Goal: Information Seeking & Learning: Check status

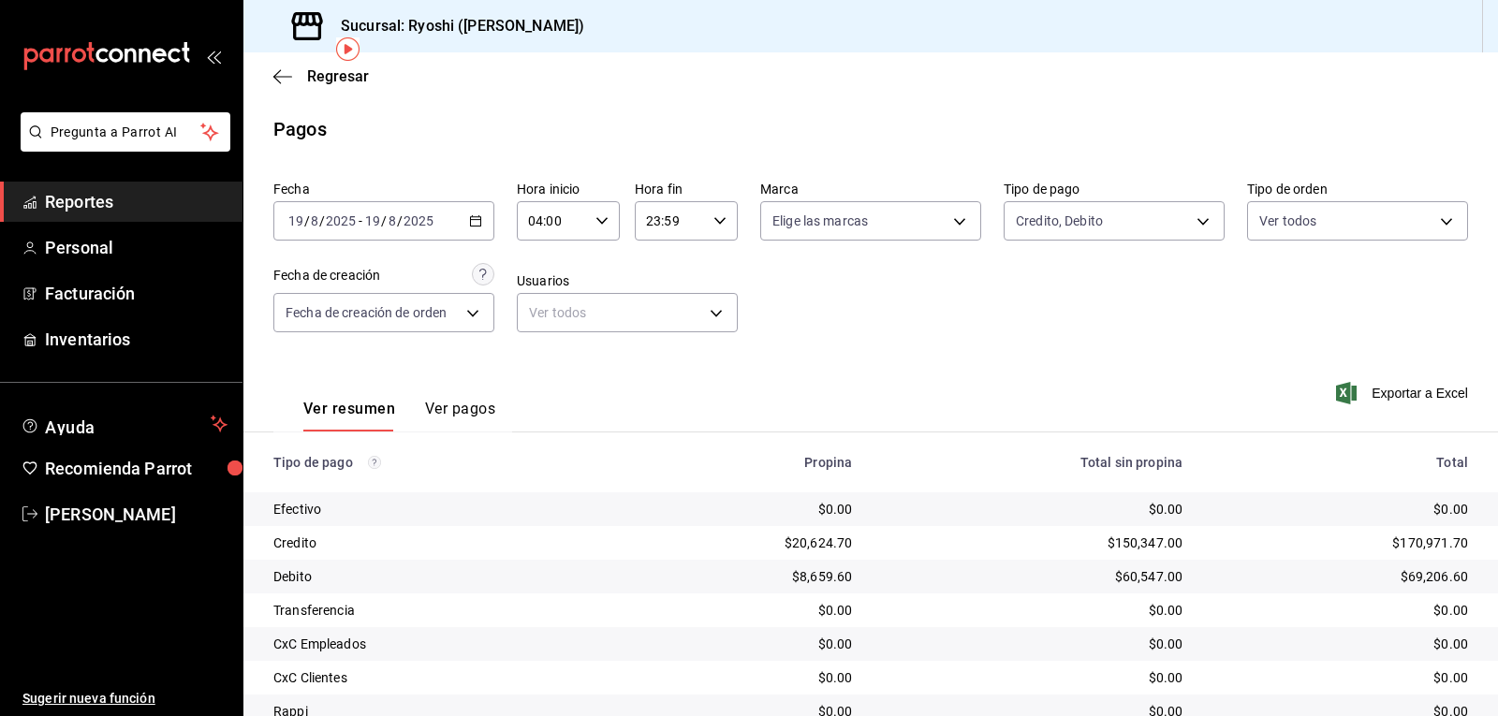
scroll to position [144, 0]
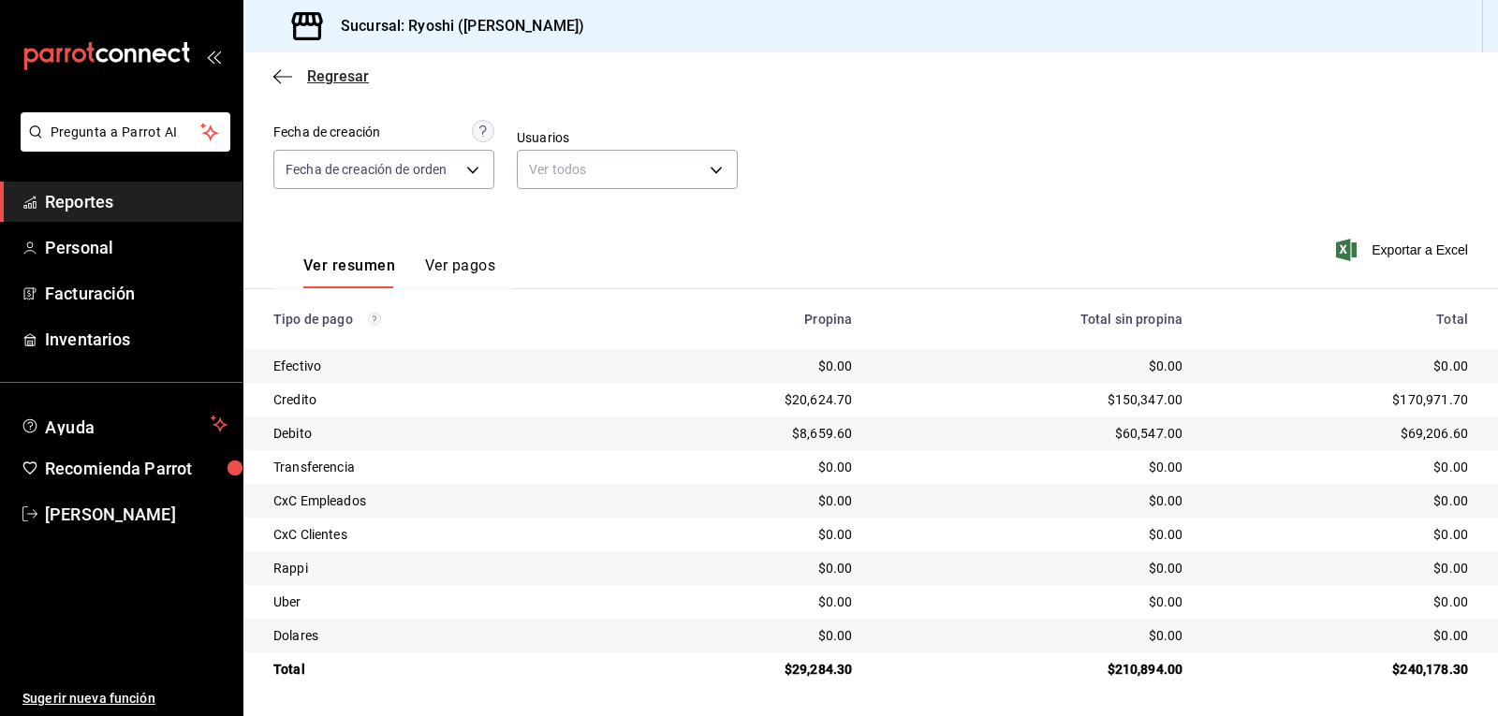
click at [280, 69] on icon "button" at bounding box center [282, 76] width 19 height 17
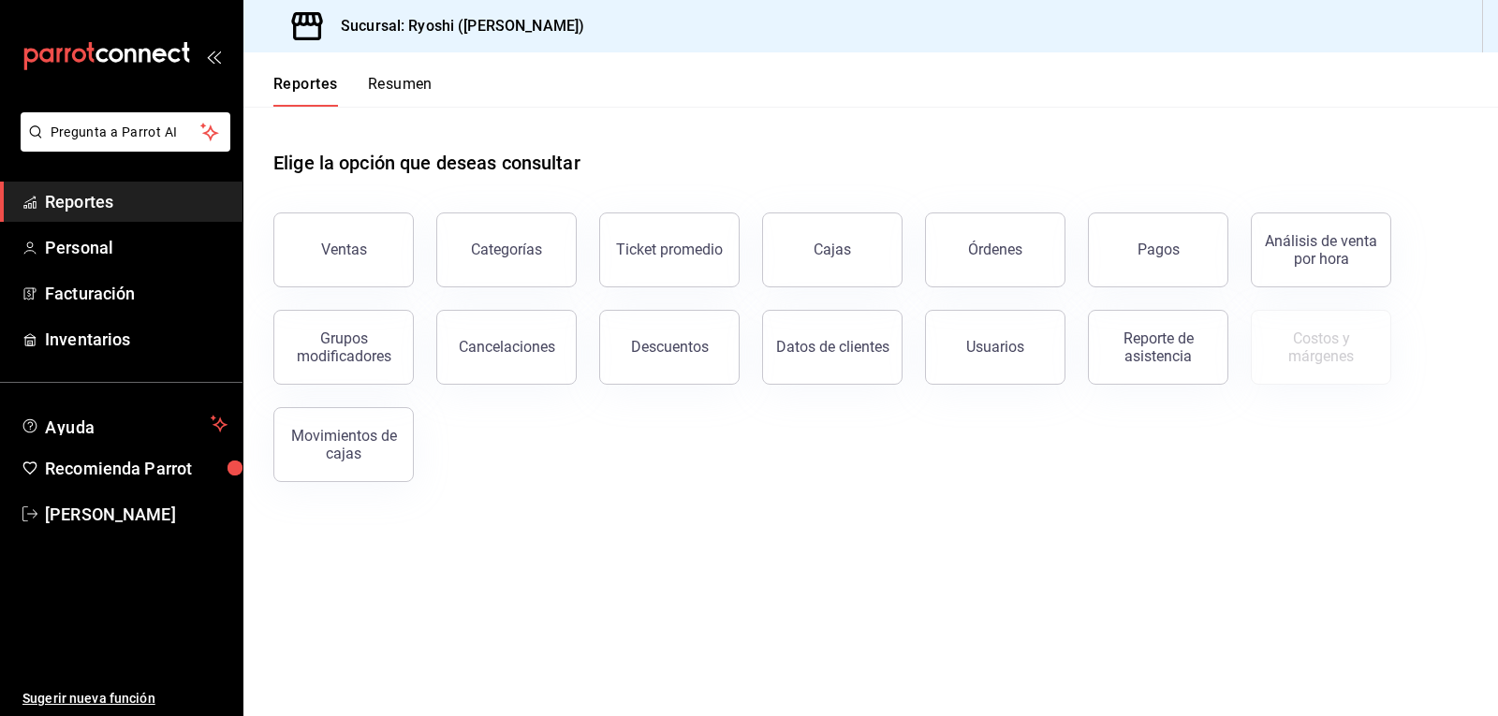
click at [278, 77] on button "Reportes" at bounding box center [305, 91] width 65 height 32
click at [278, 76] on button "Reportes" at bounding box center [305, 91] width 65 height 32
click at [278, 73] on div "Reportes Resumen" at bounding box center [337, 79] width 189 height 54
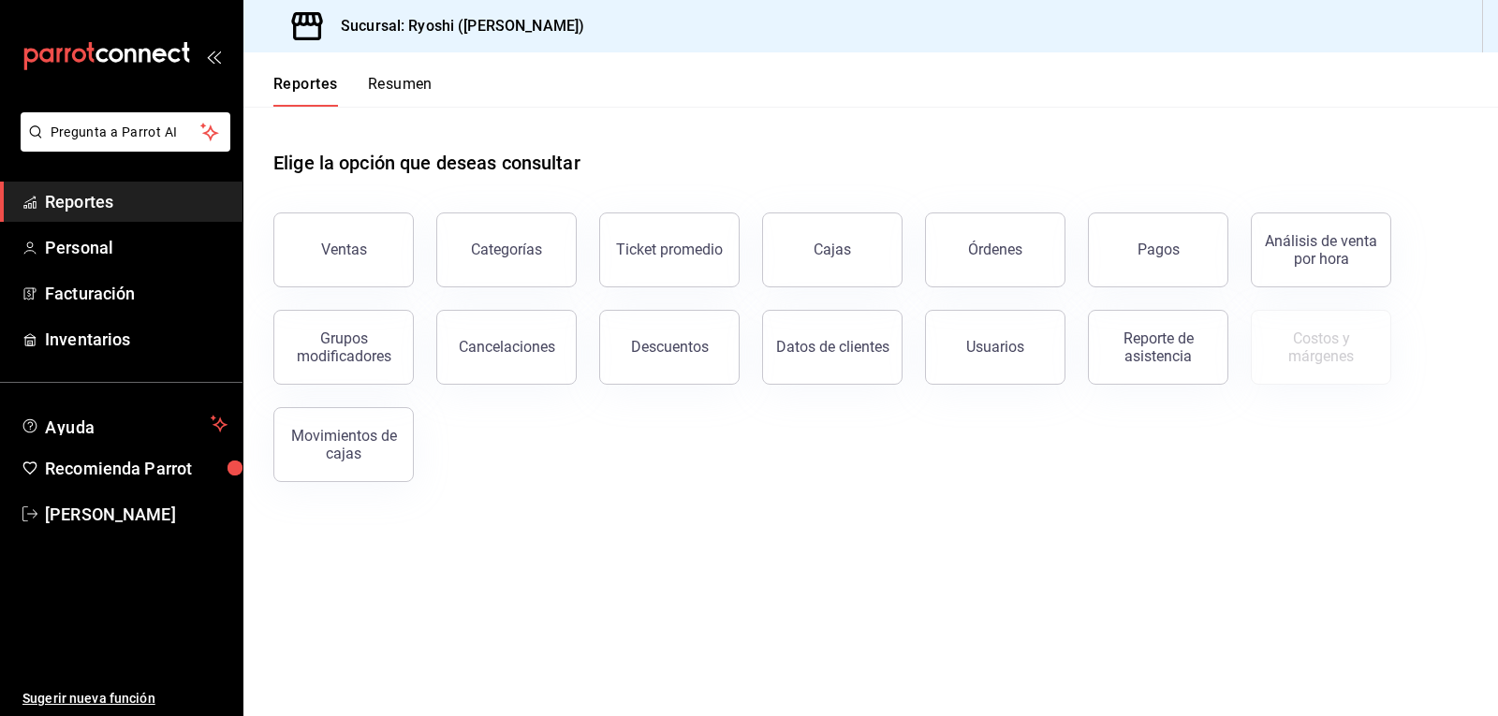
click at [278, 72] on div "Reportes Resumen" at bounding box center [337, 79] width 189 height 54
click at [103, 271] on ul "Reportes Personal Facturación Inventarios" at bounding box center [121, 271] width 242 height 178
click at [402, 90] on button "Resumen" at bounding box center [400, 91] width 65 height 32
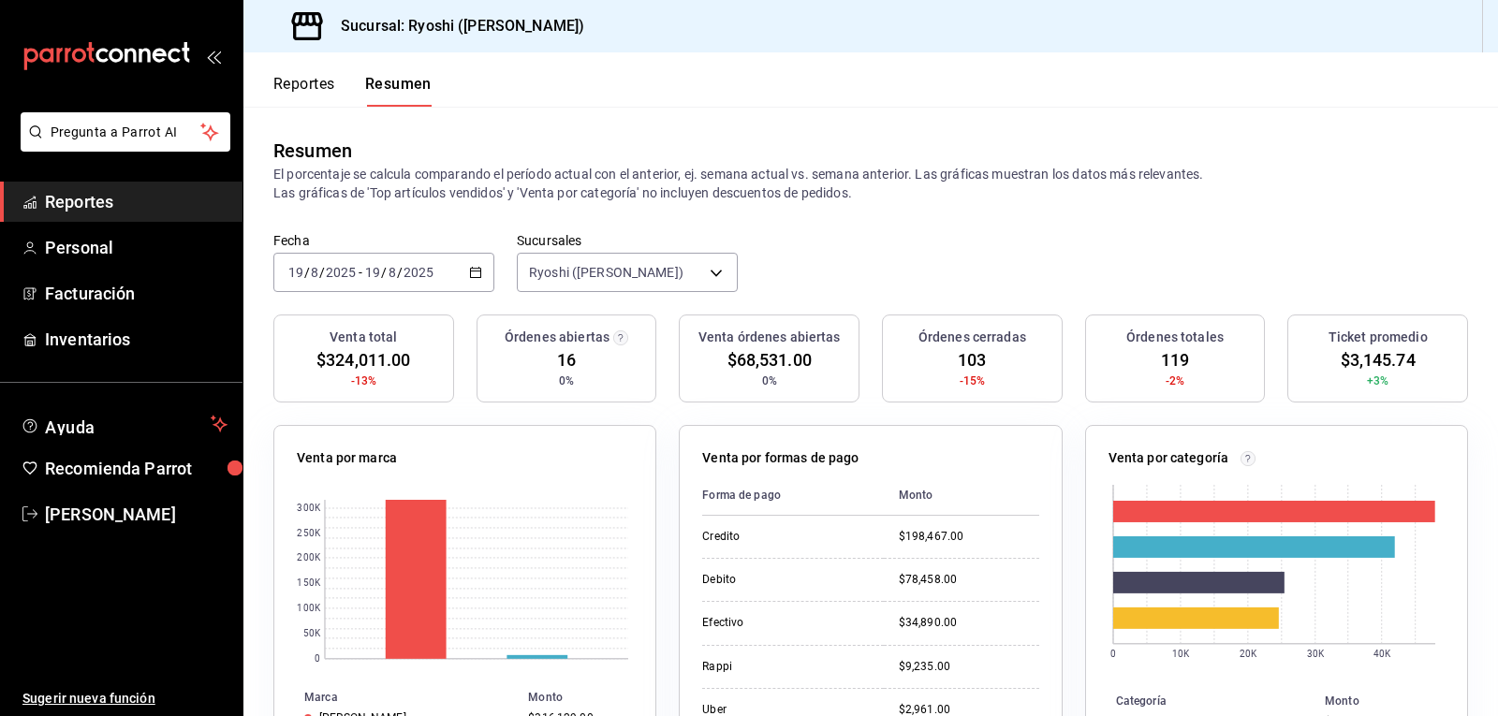
click at [313, 85] on button "Reportes" at bounding box center [304, 91] width 62 height 32
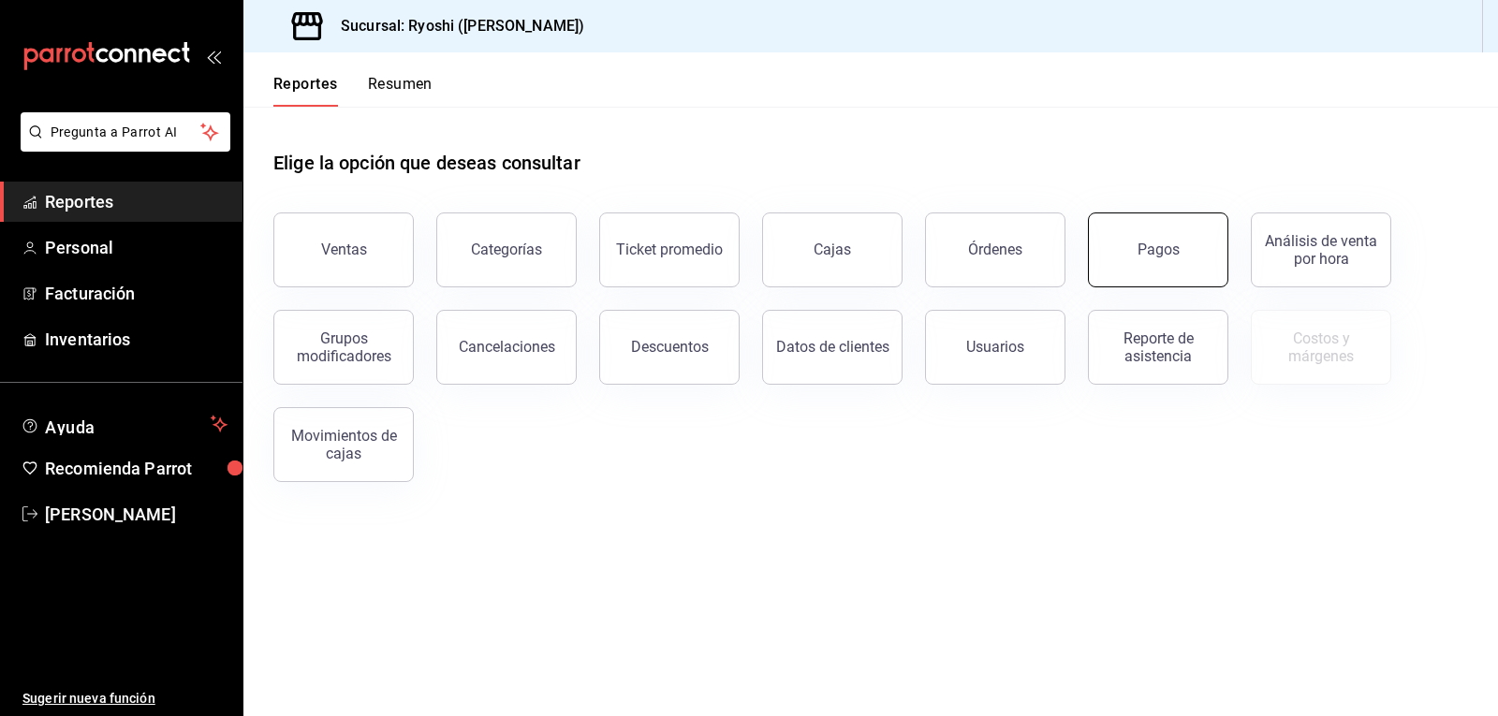
click at [1162, 244] on div "Pagos" at bounding box center [1158, 250] width 42 height 18
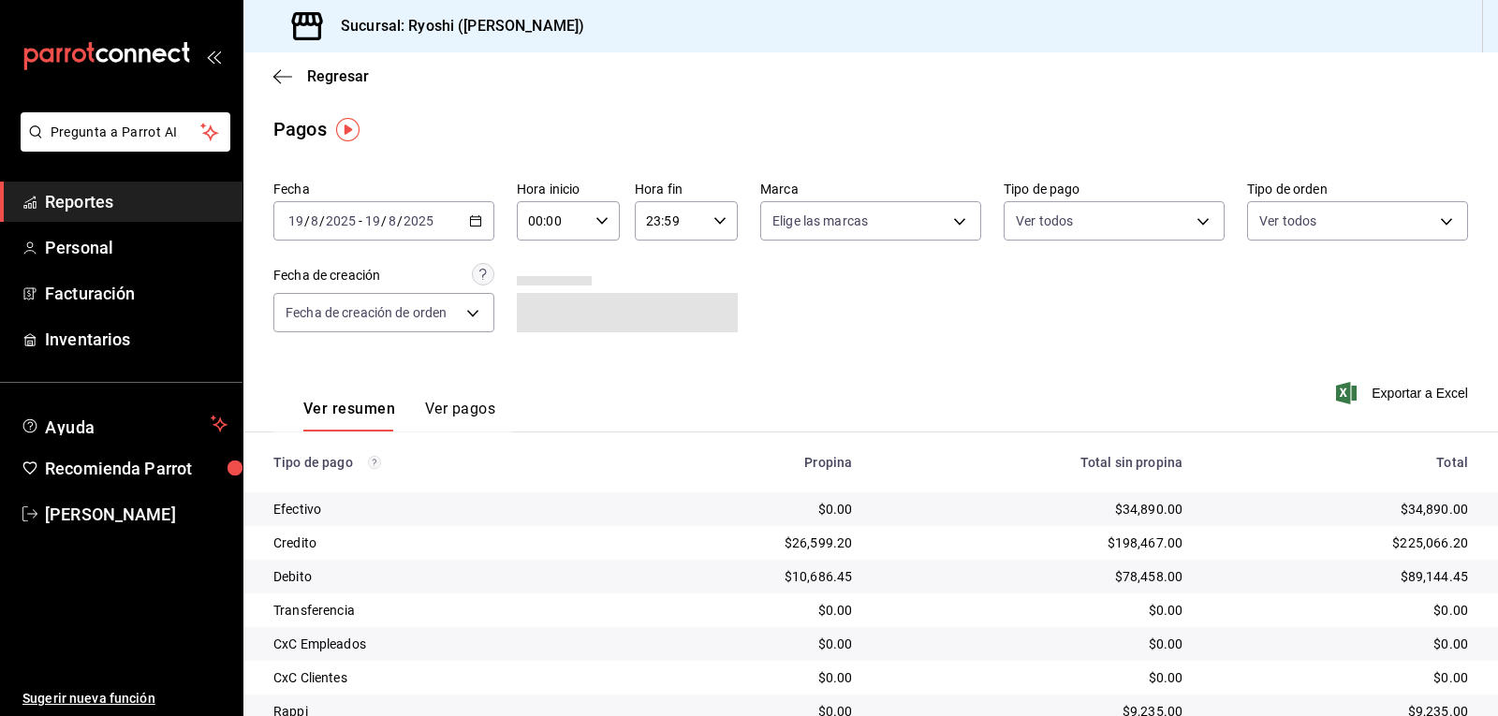
click at [597, 222] on \(Stroke\) "button" at bounding box center [601, 220] width 11 height 7
click at [531, 355] on span "02" at bounding box center [540, 358] width 22 height 15
click at [873, 335] on div at bounding box center [749, 358] width 1498 height 716
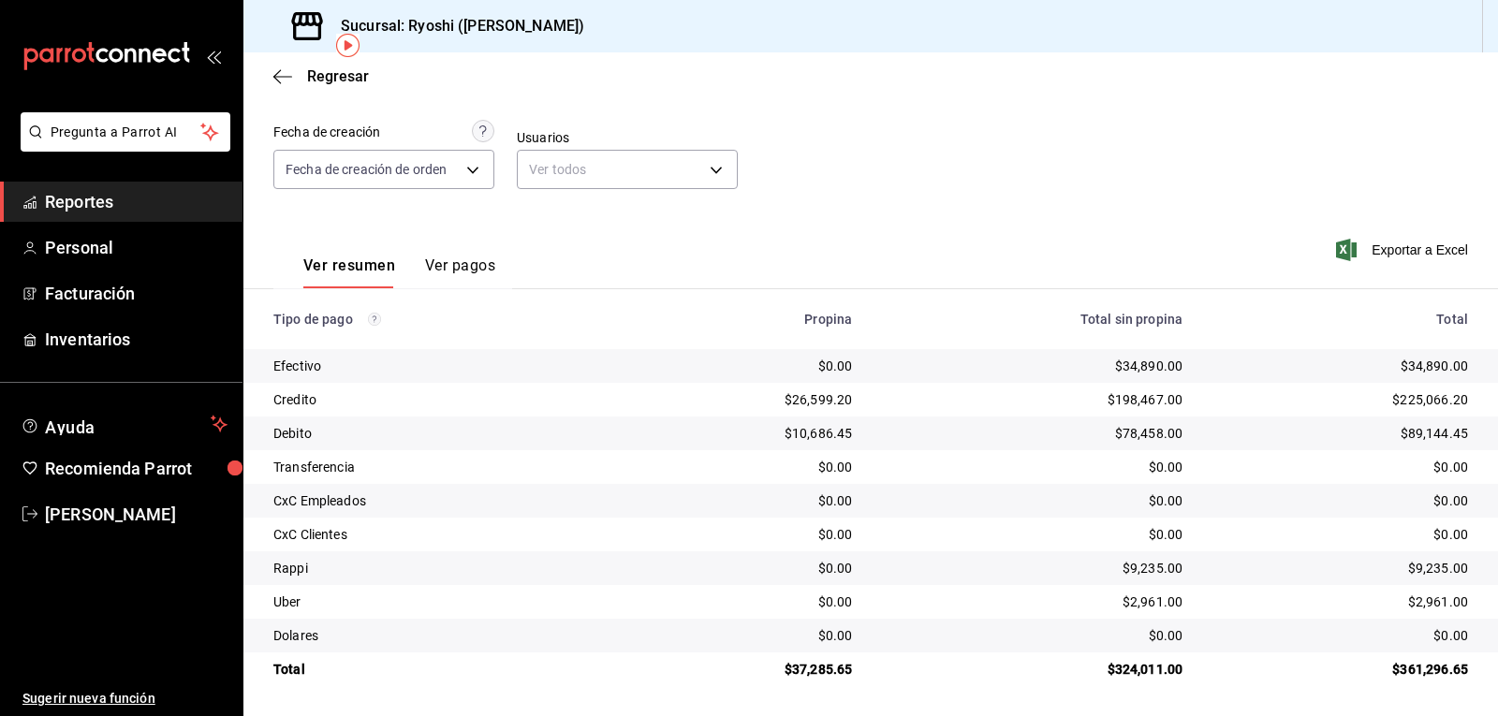
scroll to position [51, 0]
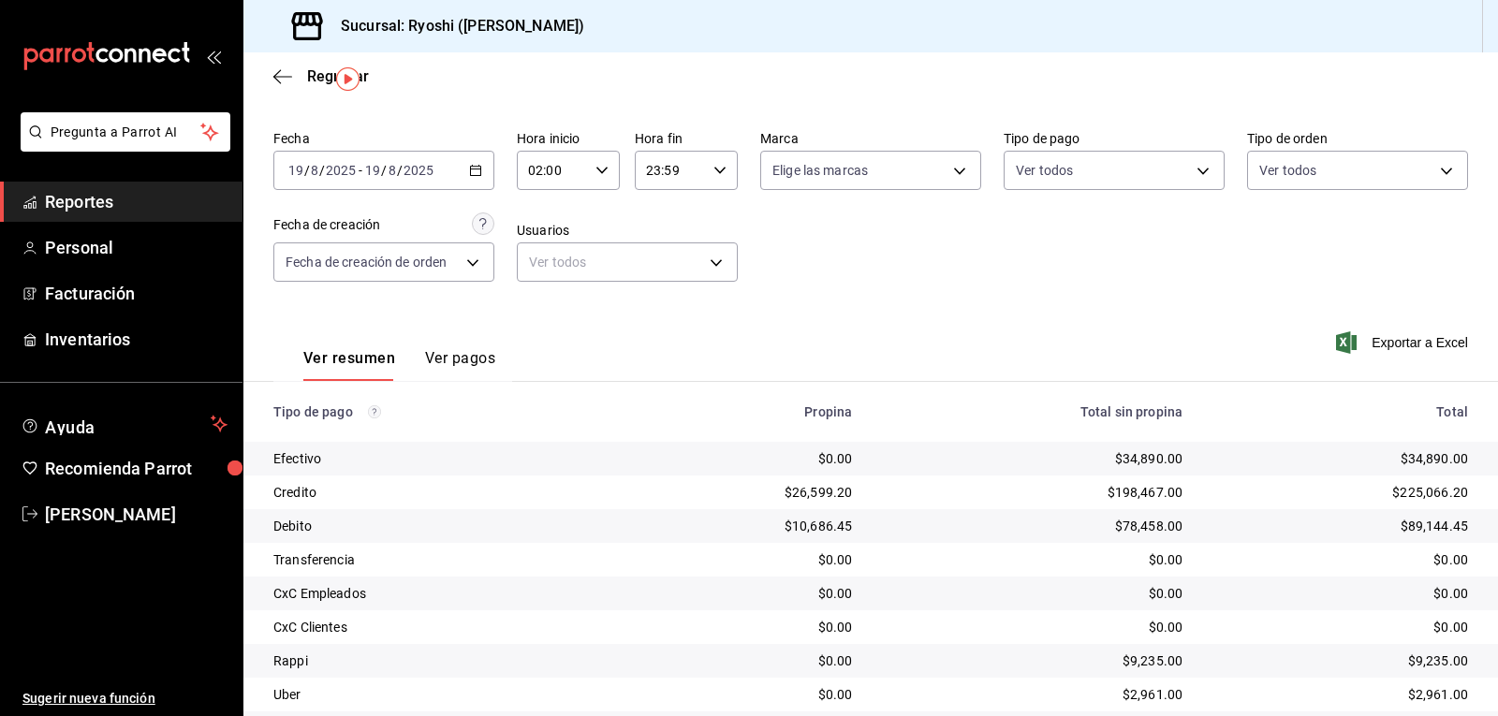
click at [595, 169] on icon "button" at bounding box center [601, 170] width 13 height 13
click at [534, 265] on span "03" at bounding box center [540, 263] width 22 height 15
click at [924, 286] on div at bounding box center [749, 358] width 1498 height 716
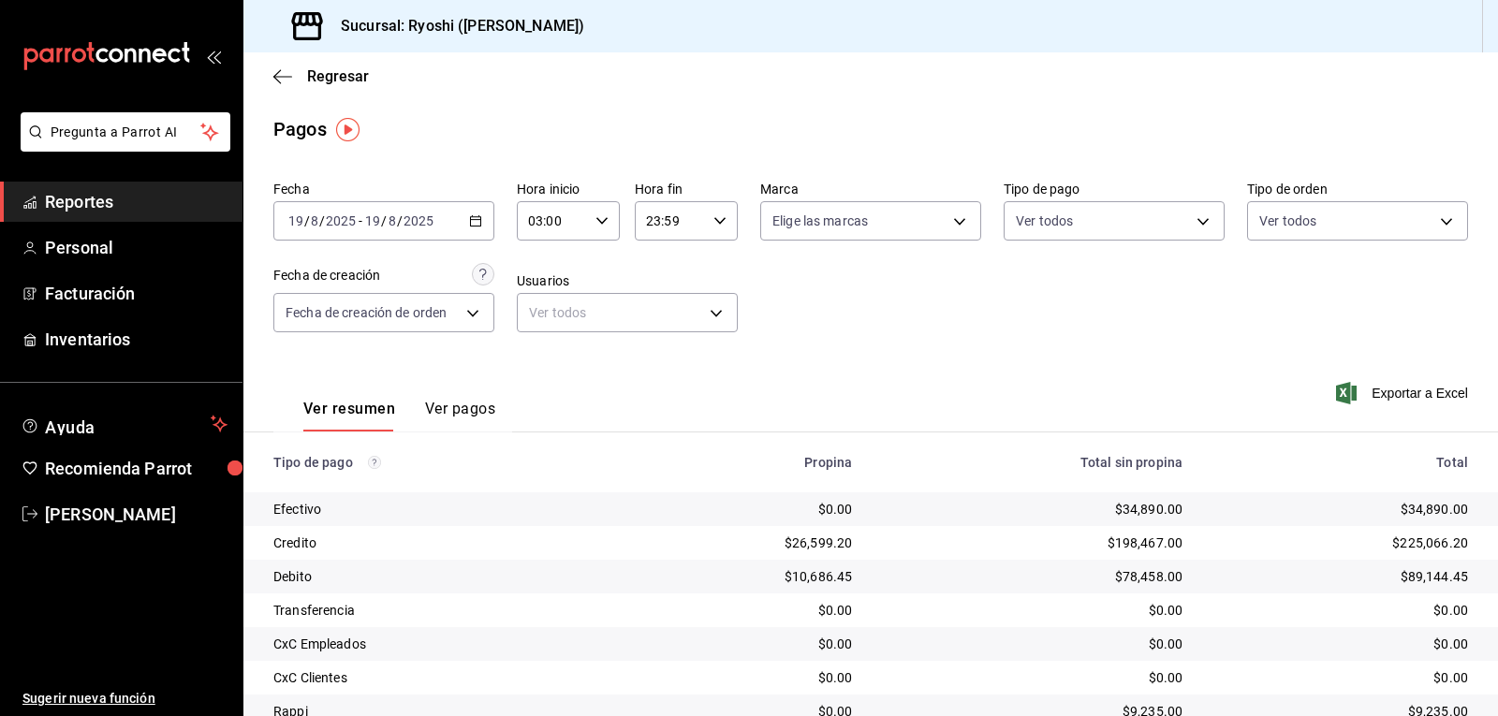
click at [602, 215] on icon "button" at bounding box center [601, 220] width 13 height 13
click at [546, 358] on span "05" at bounding box center [540, 358] width 22 height 15
type input "05:00"
click at [1188, 219] on div at bounding box center [749, 358] width 1498 height 716
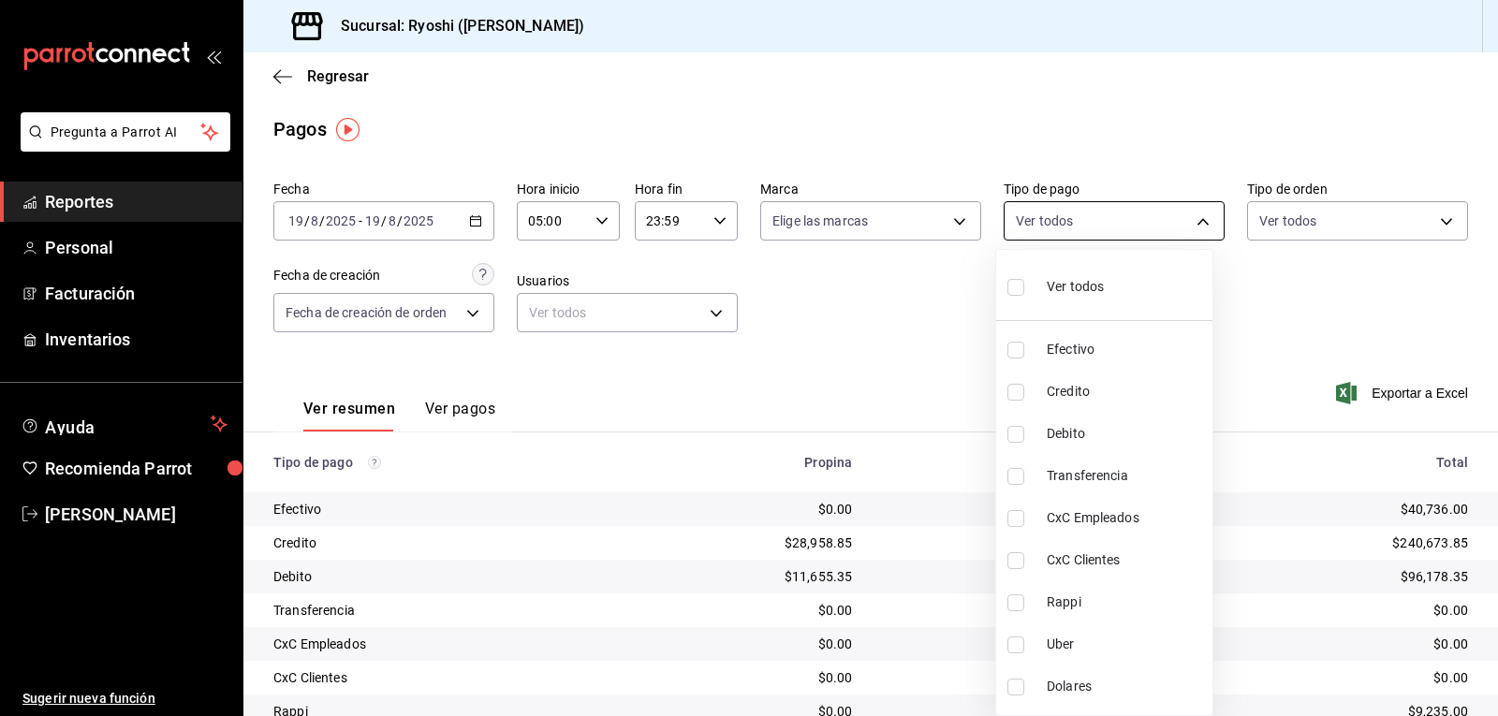
click at [1194, 220] on body "Pregunta a Parrot AI Reportes Personal Facturación Inventarios Ayuda Recomienda…" at bounding box center [749, 358] width 1498 height 716
click at [1010, 391] on input "checkbox" at bounding box center [1015, 392] width 17 height 17
checkbox input "true"
type input "9b0685d2-7f5d-4ede-a6b4-58a2ffcbf3cd"
click at [1015, 431] on input "checkbox" at bounding box center [1015, 434] width 17 height 17
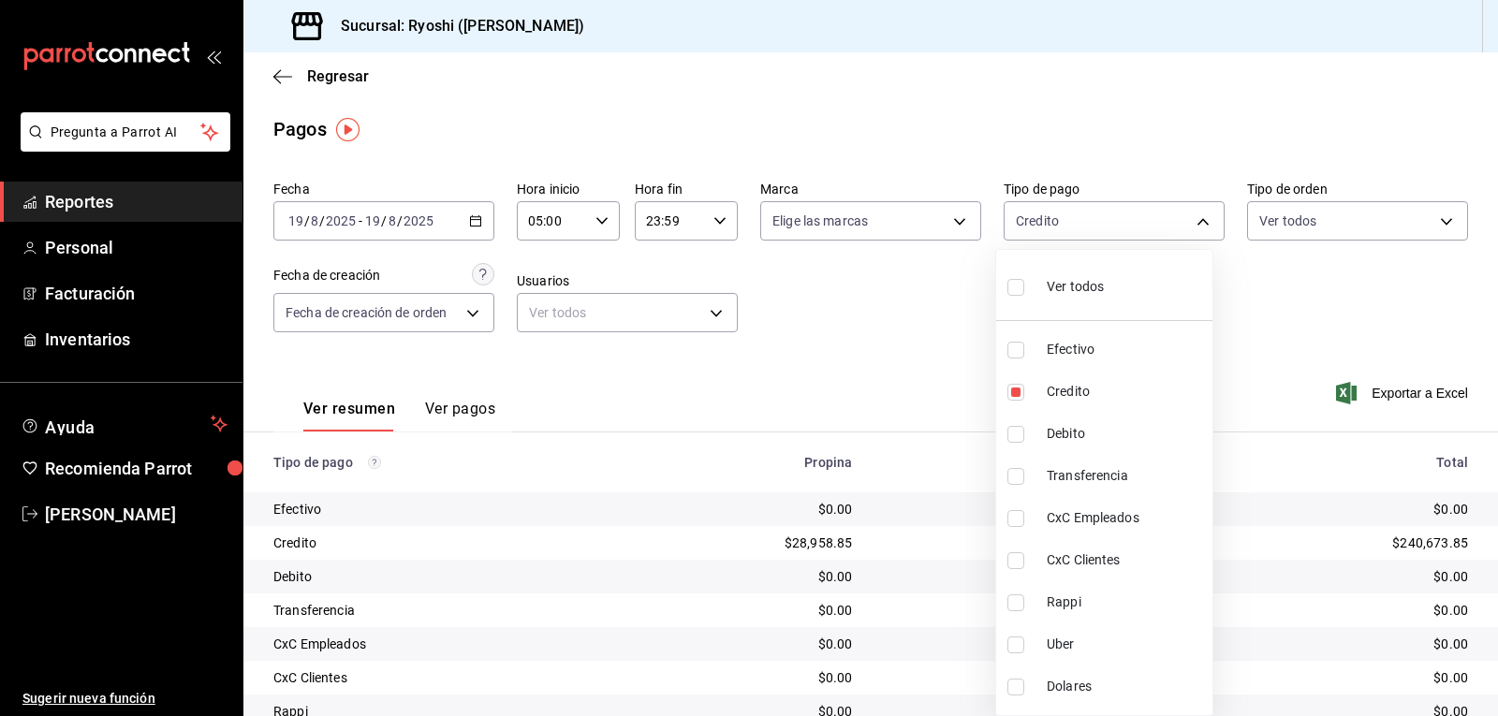
checkbox input "true"
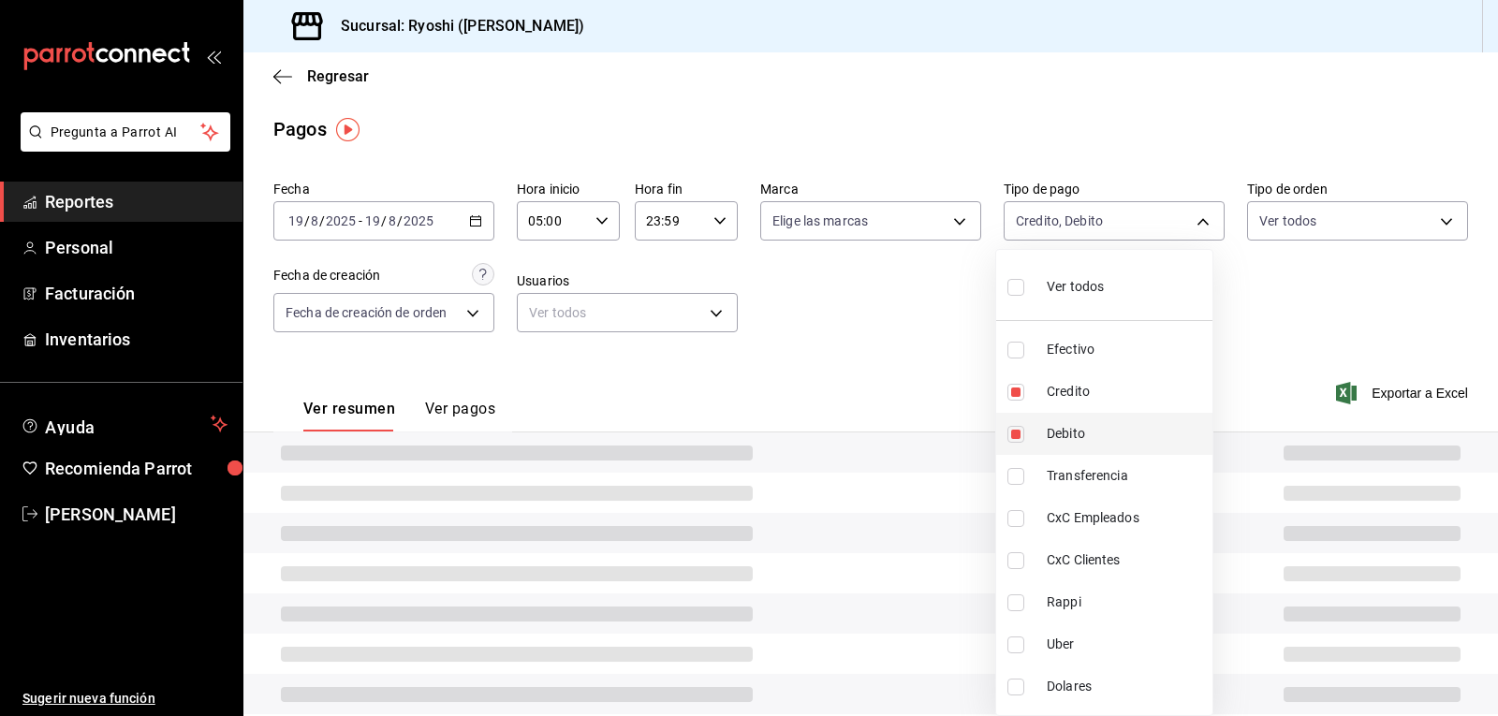
type input "9b0685d2-7f5d-4ede-a6b4-58a2ffcbf3cd,4fc1f123-1106-4d46-a6dc-4994d0550367"
click at [914, 375] on div at bounding box center [749, 358] width 1498 height 716
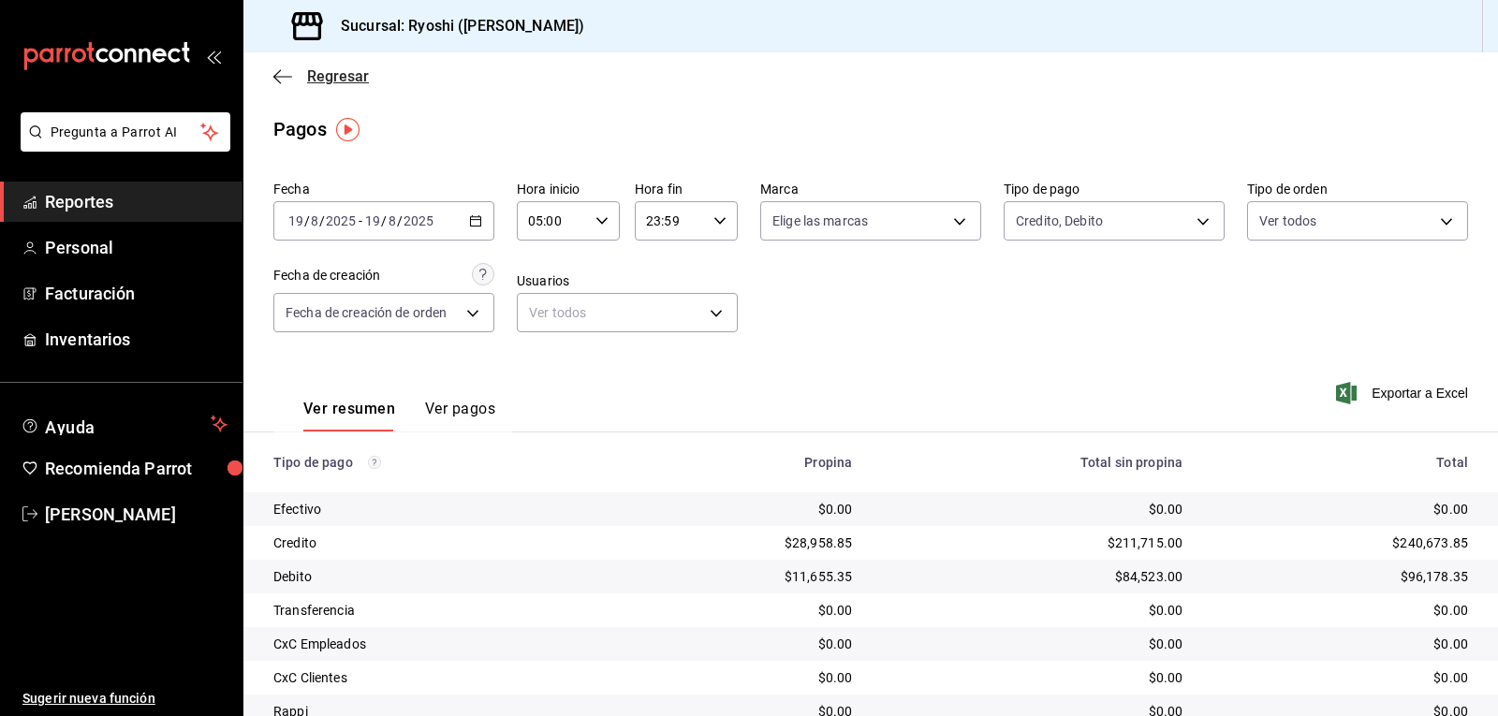
click at [285, 80] on icon "button" at bounding box center [282, 76] width 19 height 17
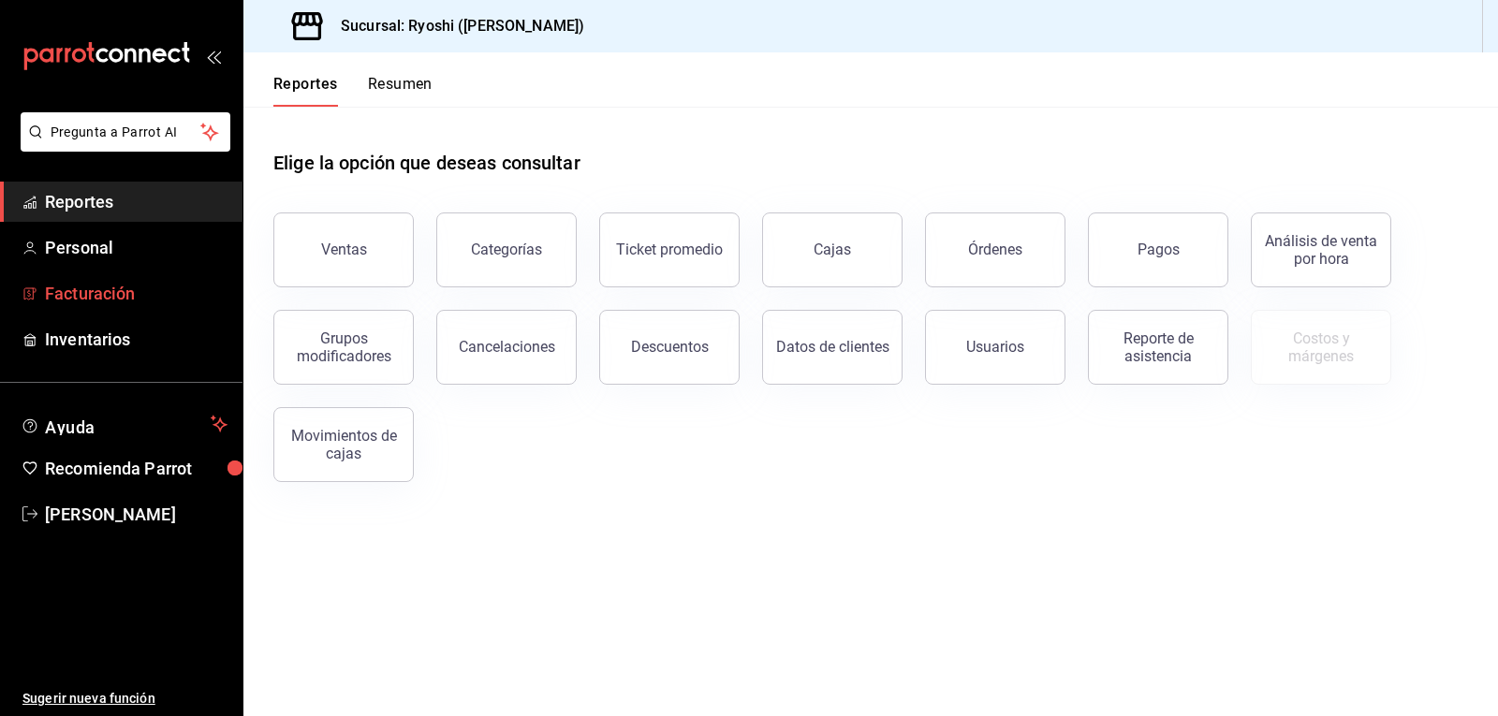
click at [97, 295] on span "Facturación" at bounding box center [136, 293] width 183 height 25
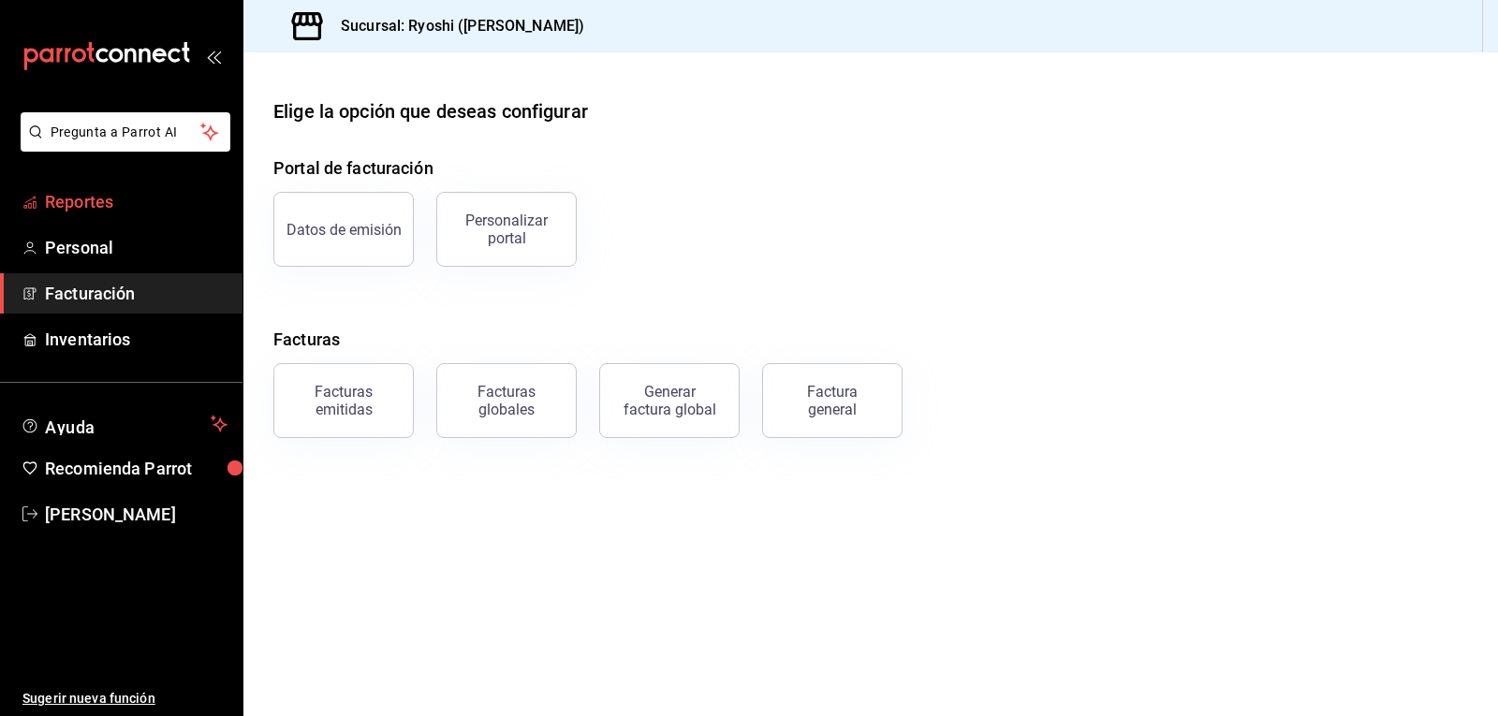
click at [95, 207] on span "Reportes" at bounding box center [136, 201] width 183 height 25
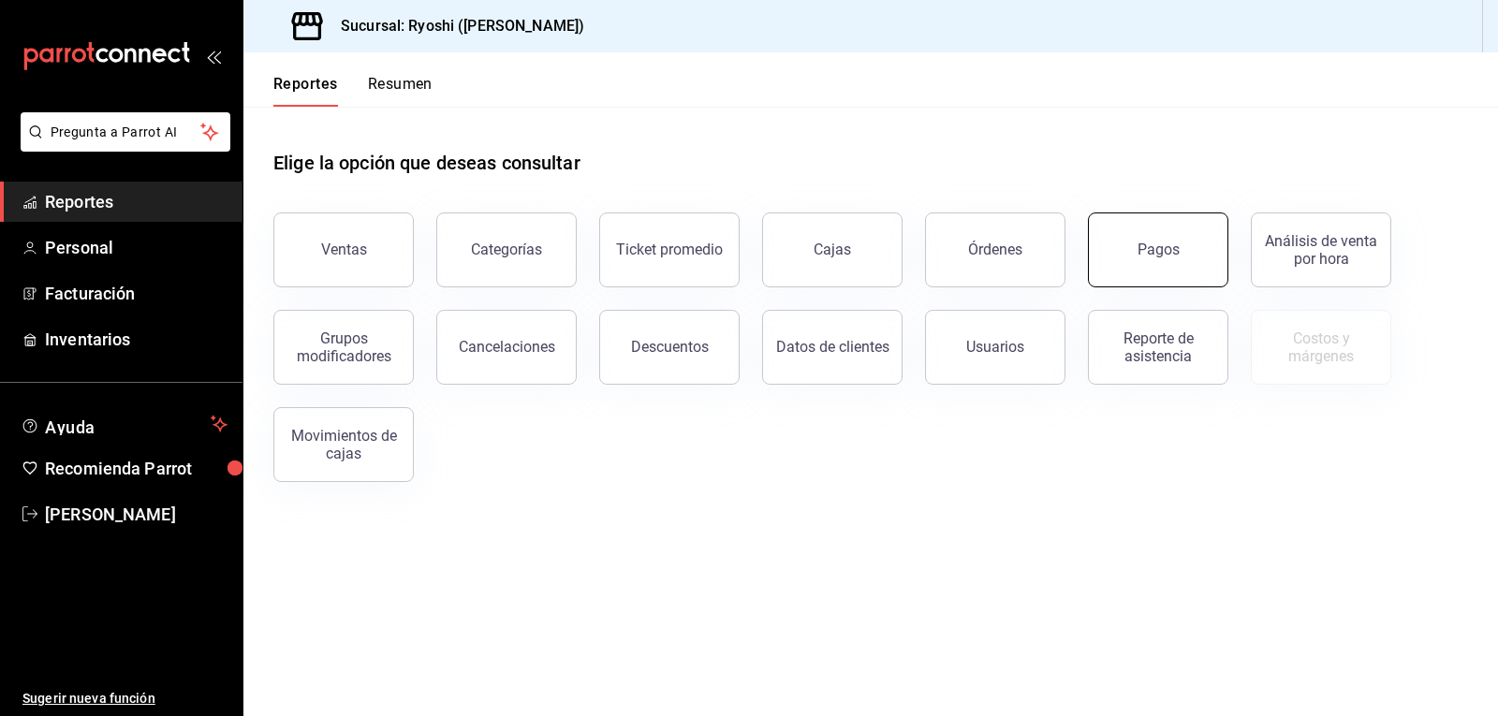
click at [1133, 248] on button "Pagos" at bounding box center [1158, 249] width 140 height 75
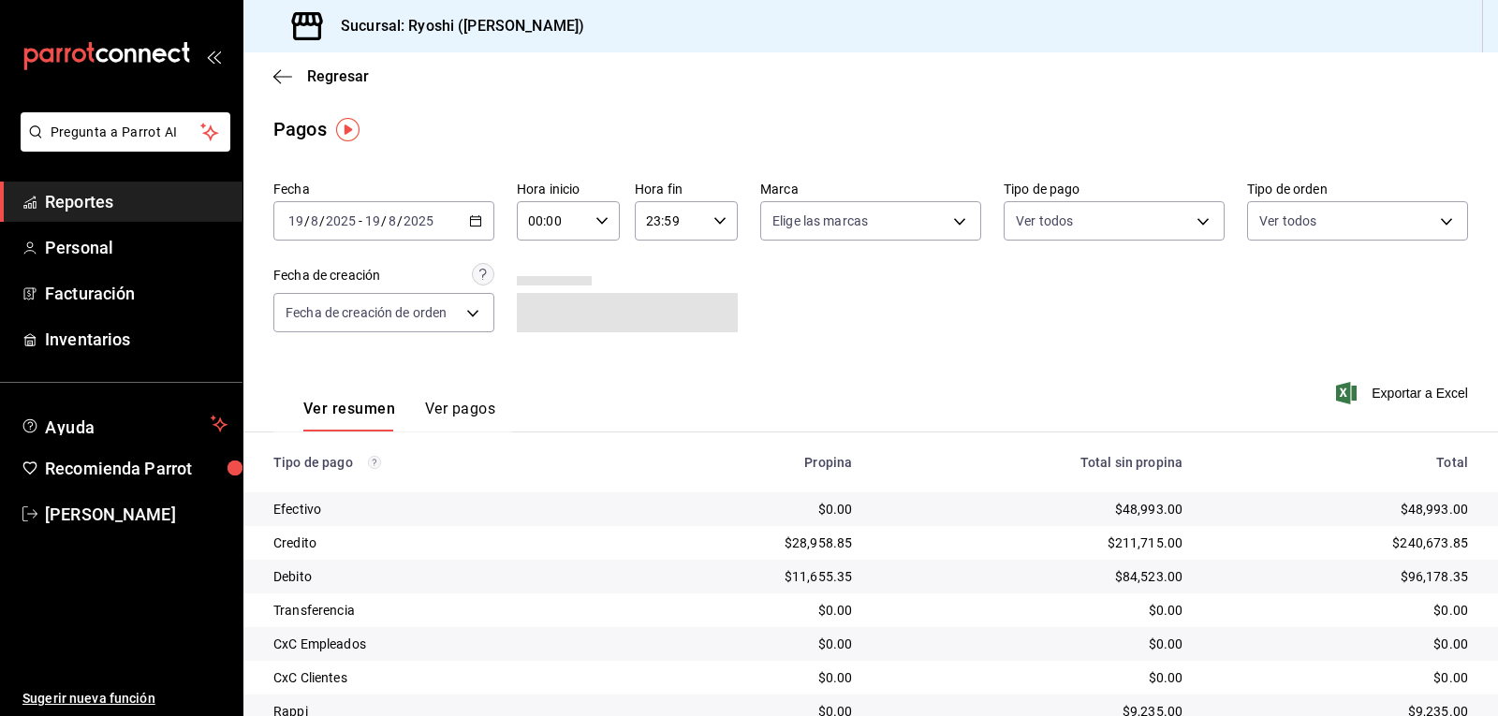
click at [600, 217] on icon "button" at bounding box center [601, 220] width 13 height 13
click at [537, 359] on span "02" at bounding box center [540, 358] width 22 height 15
type input "02:00"
click at [888, 323] on div at bounding box center [749, 358] width 1498 height 716
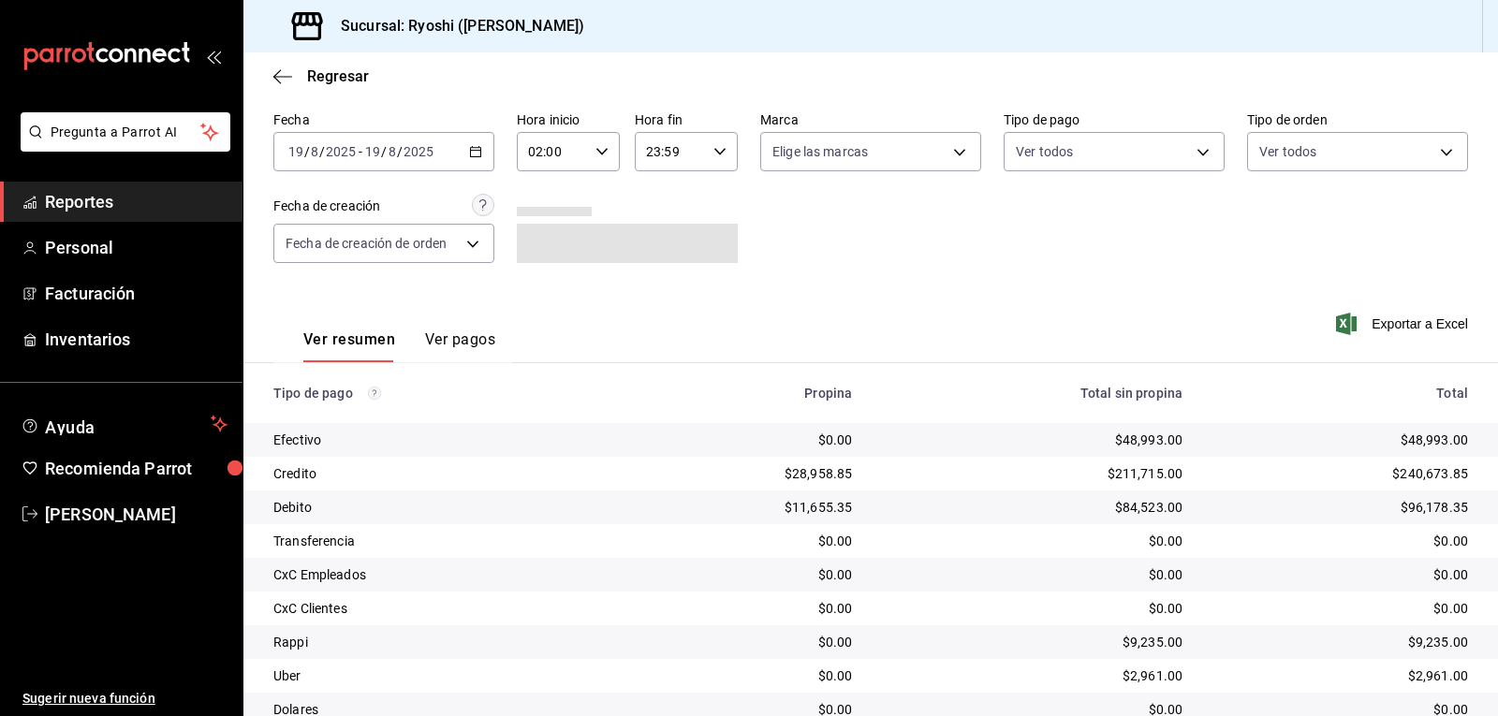
scroll to position [144, 0]
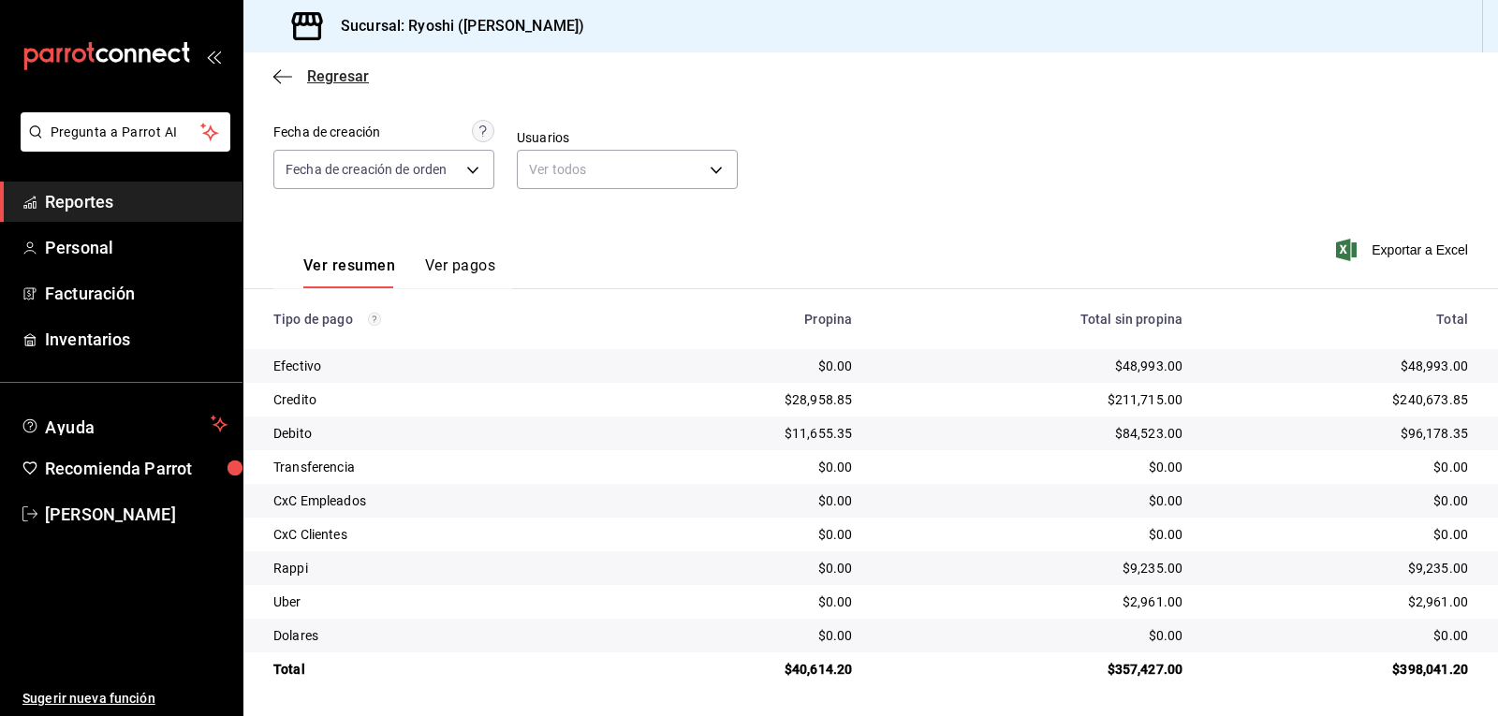
click at [278, 82] on icon "button" at bounding box center [282, 76] width 19 height 17
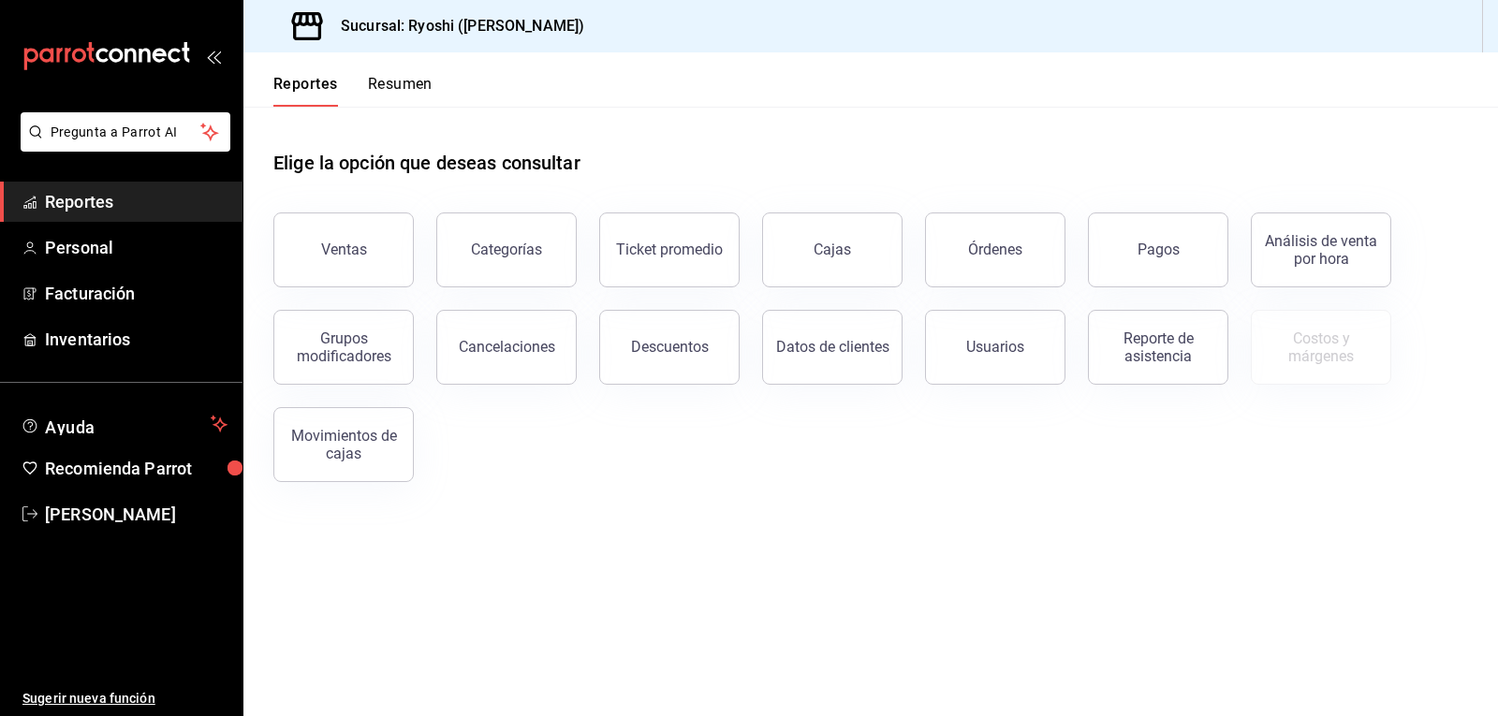
click at [408, 82] on button "Resumen" at bounding box center [400, 91] width 65 height 32
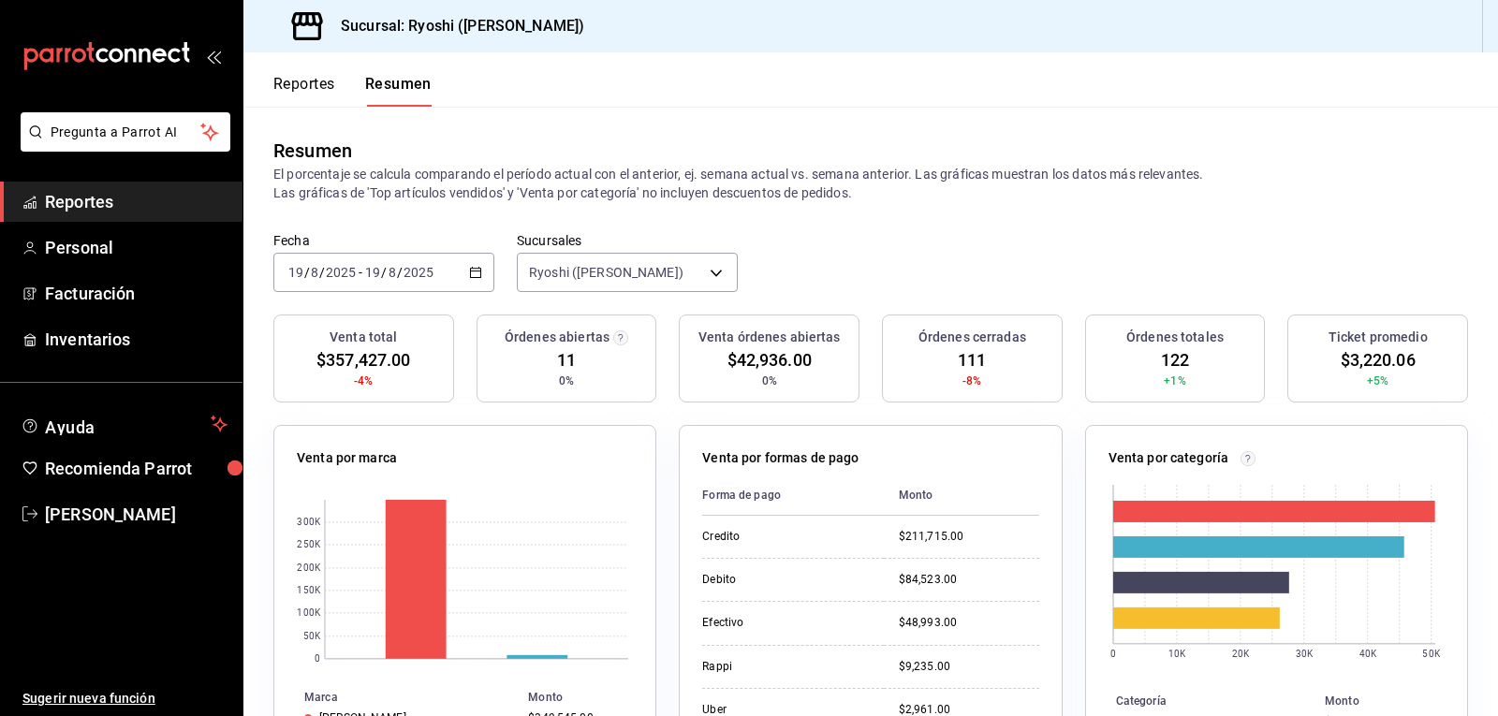
click at [293, 86] on button "Reportes" at bounding box center [304, 91] width 62 height 32
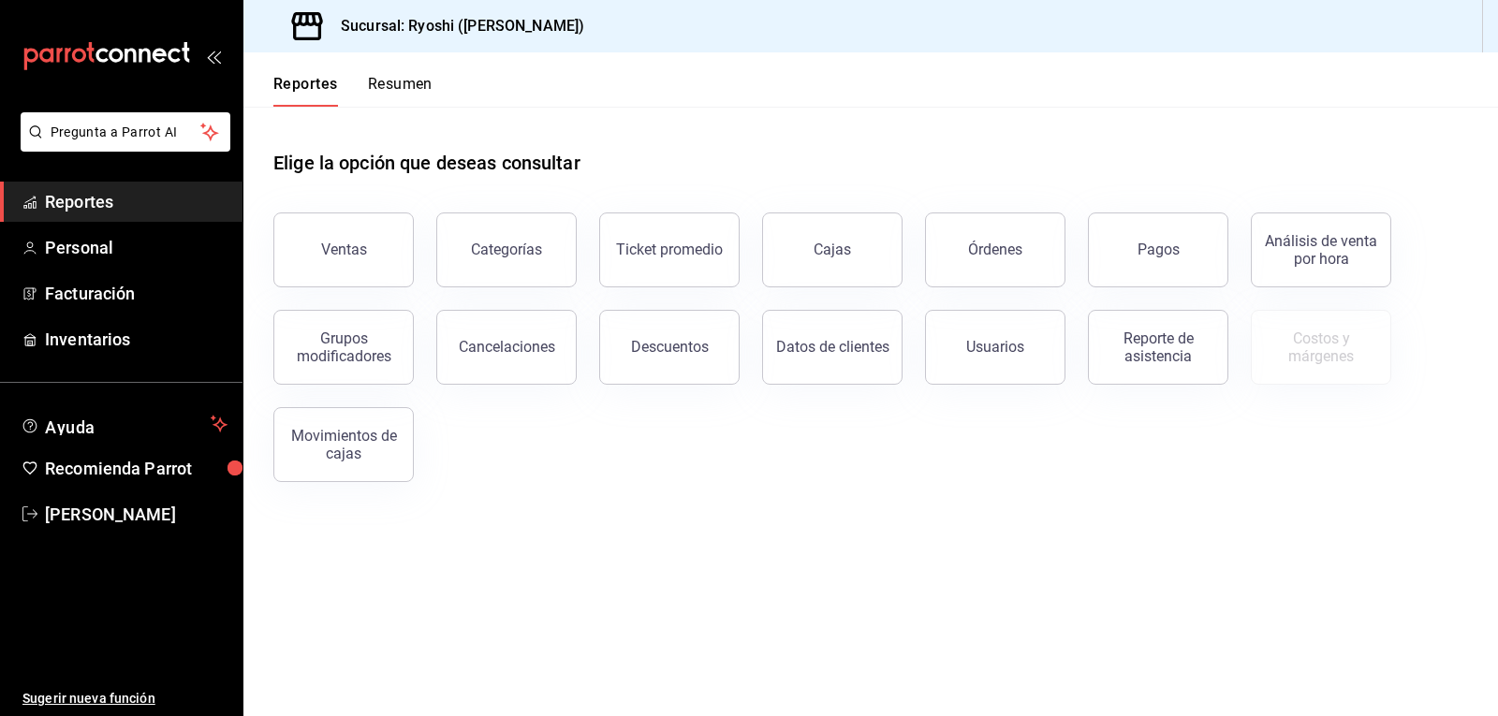
click at [421, 82] on button "Resumen" at bounding box center [400, 91] width 65 height 32
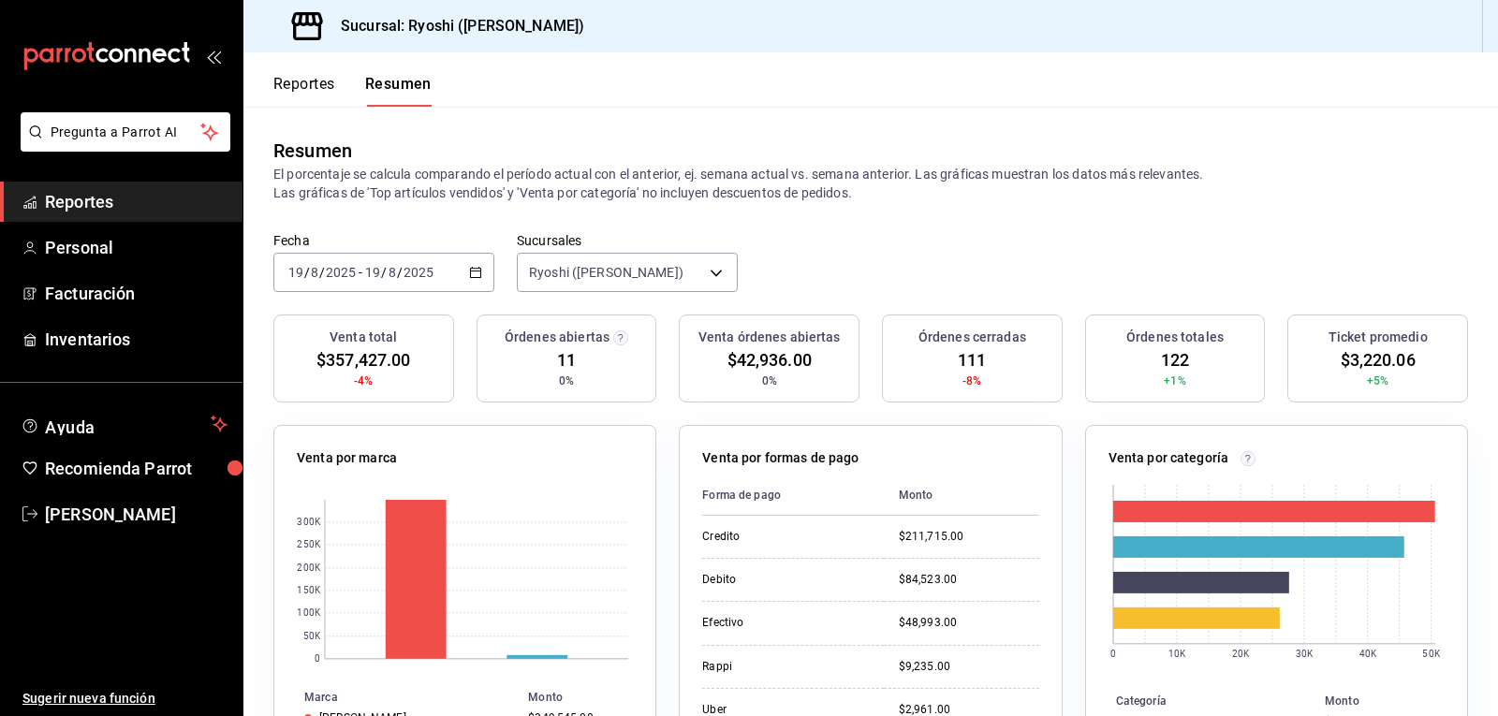
click at [329, 88] on button "Reportes" at bounding box center [304, 91] width 62 height 32
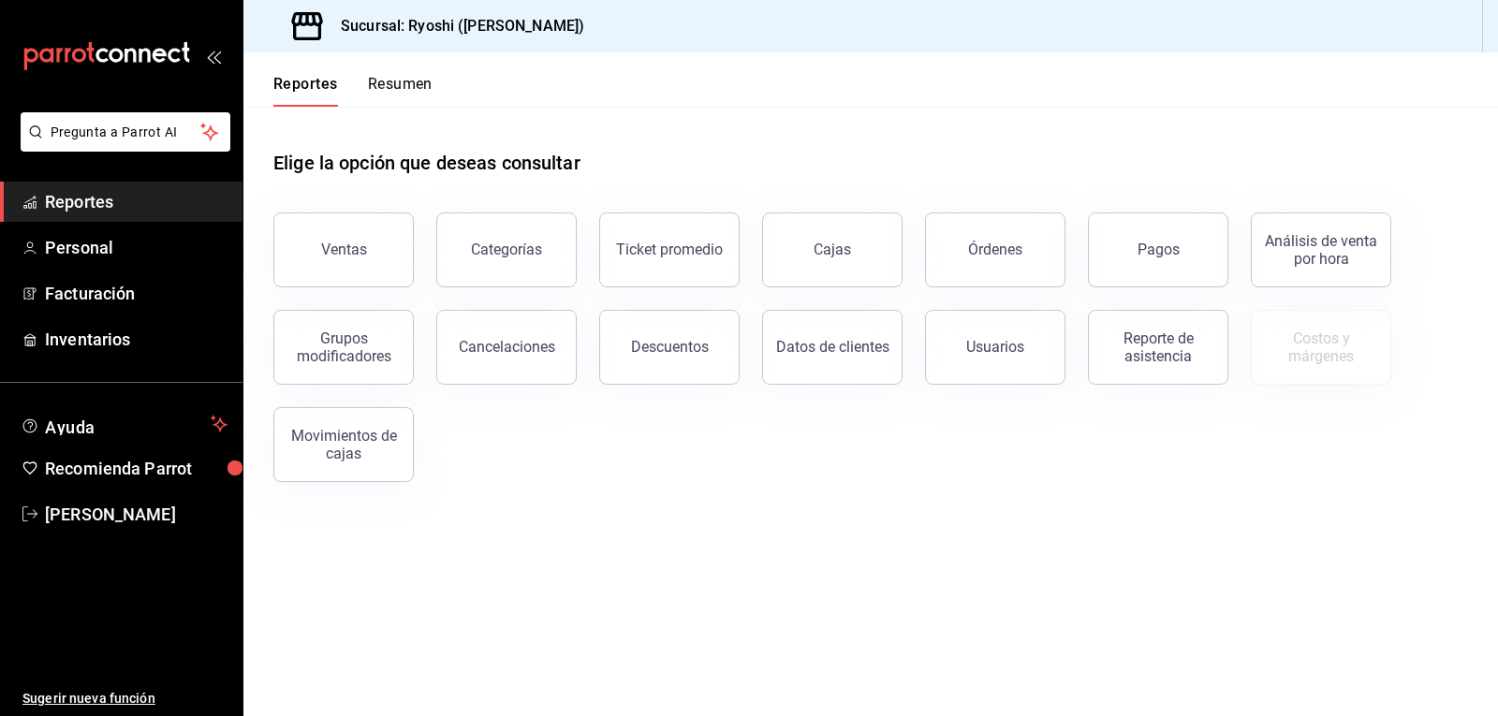
click at [419, 83] on button "Resumen" at bounding box center [400, 91] width 65 height 32
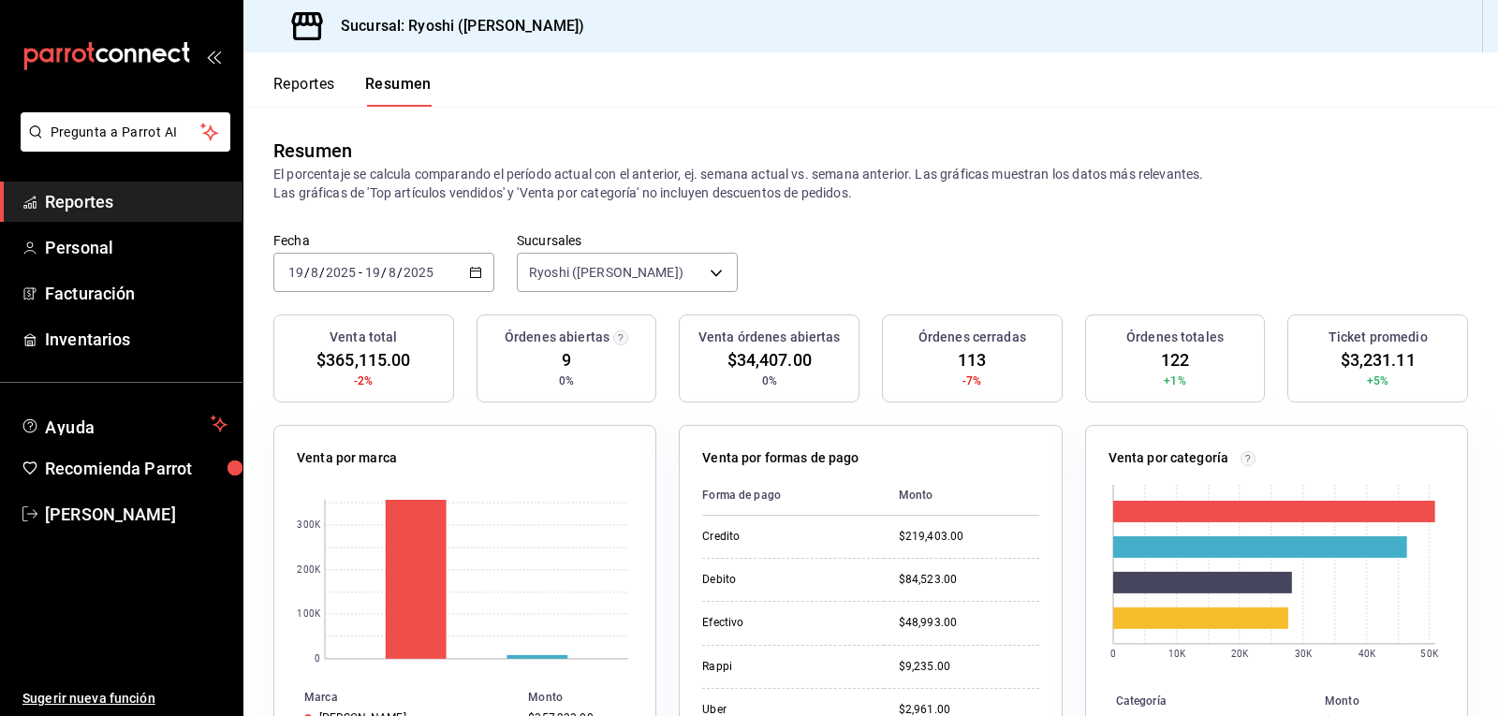
click at [294, 84] on button "Reportes" at bounding box center [304, 91] width 62 height 32
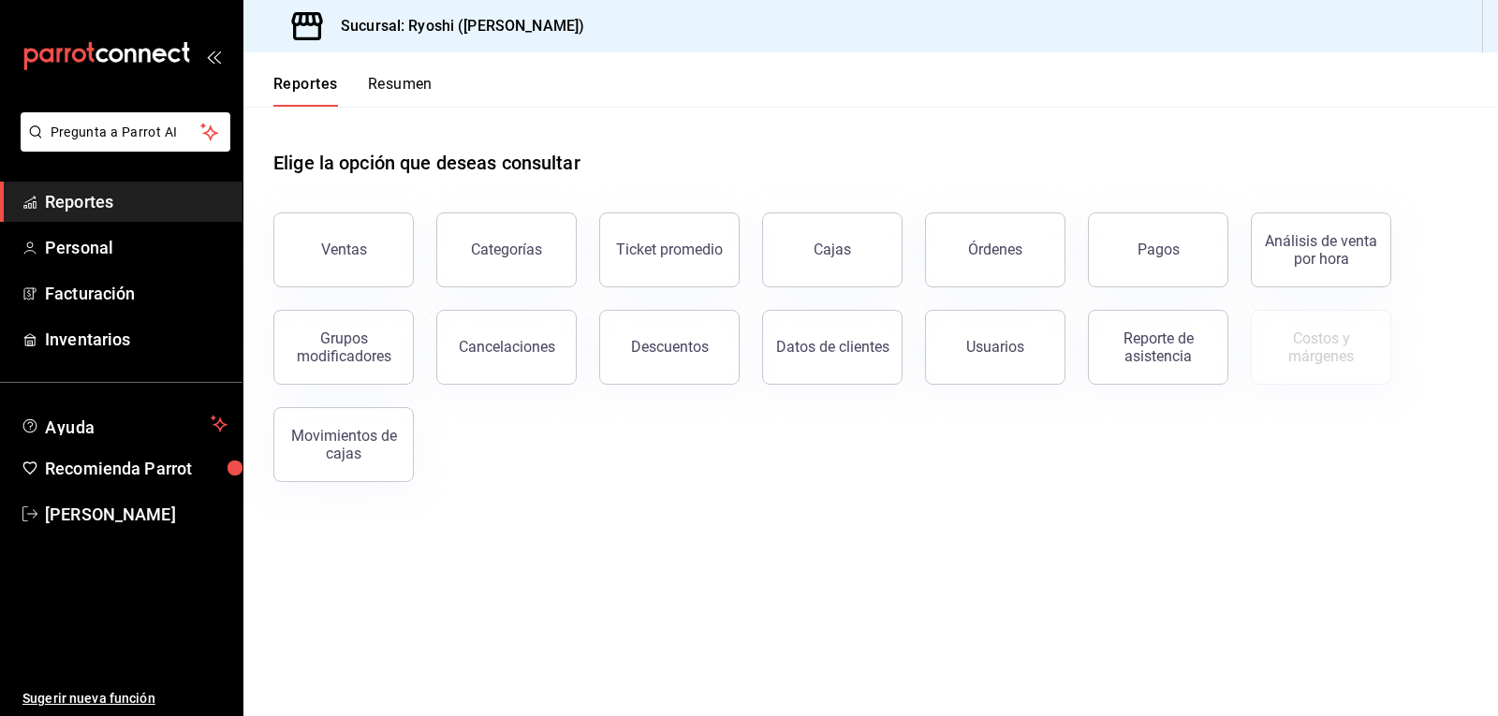
click at [402, 85] on button "Resumen" at bounding box center [400, 91] width 65 height 32
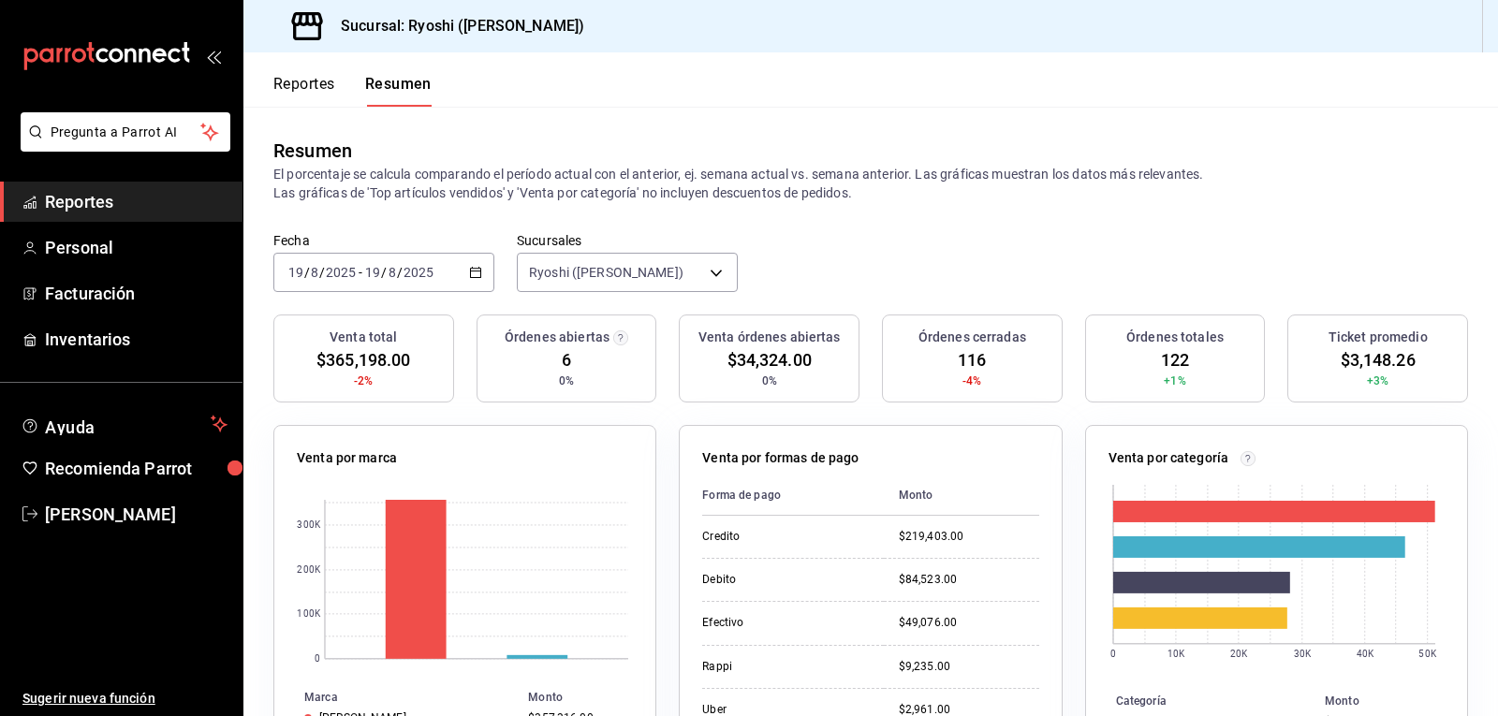
click at [295, 93] on button "Reportes" at bounding box center [304, 91] width 62 height 32
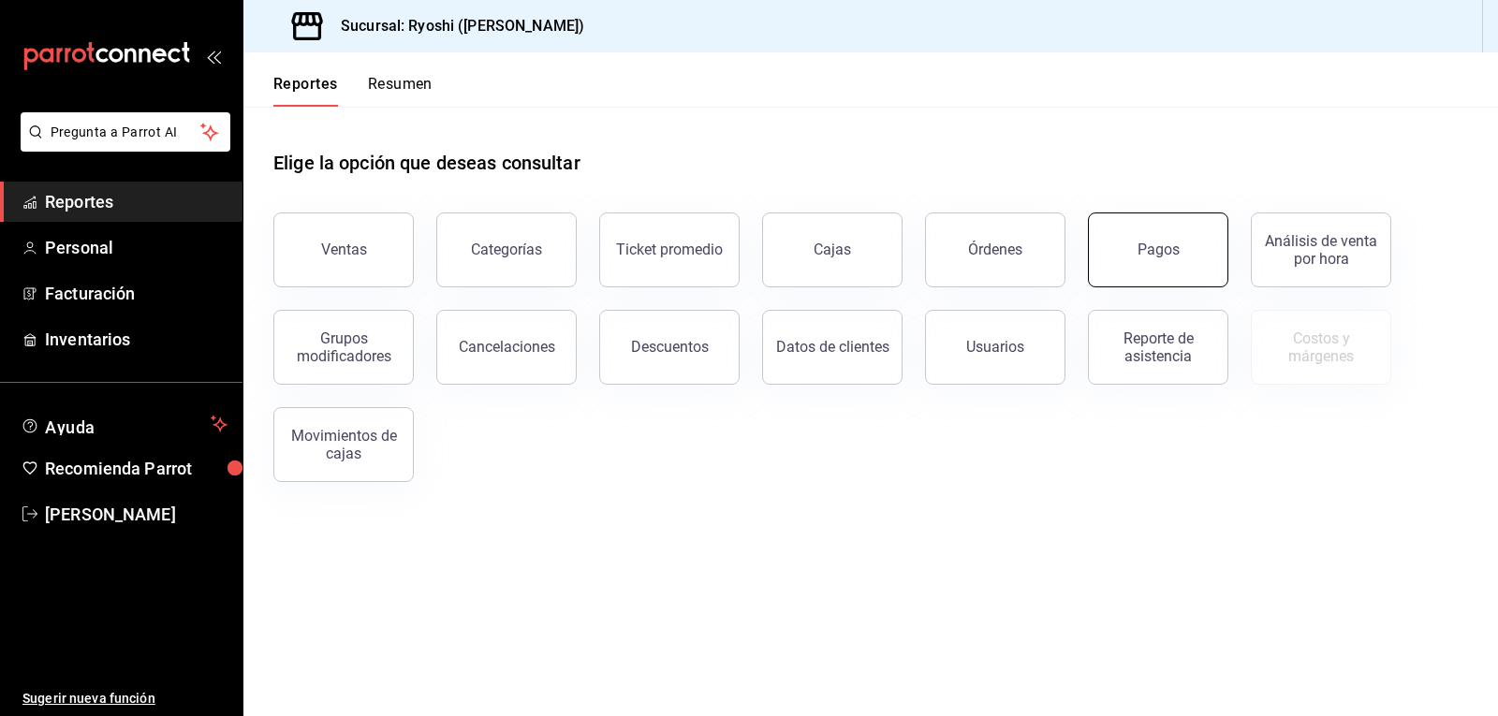
click at [1151, 250] on div "Pagos" at bounding box center [1158, 250] width 42 height 18
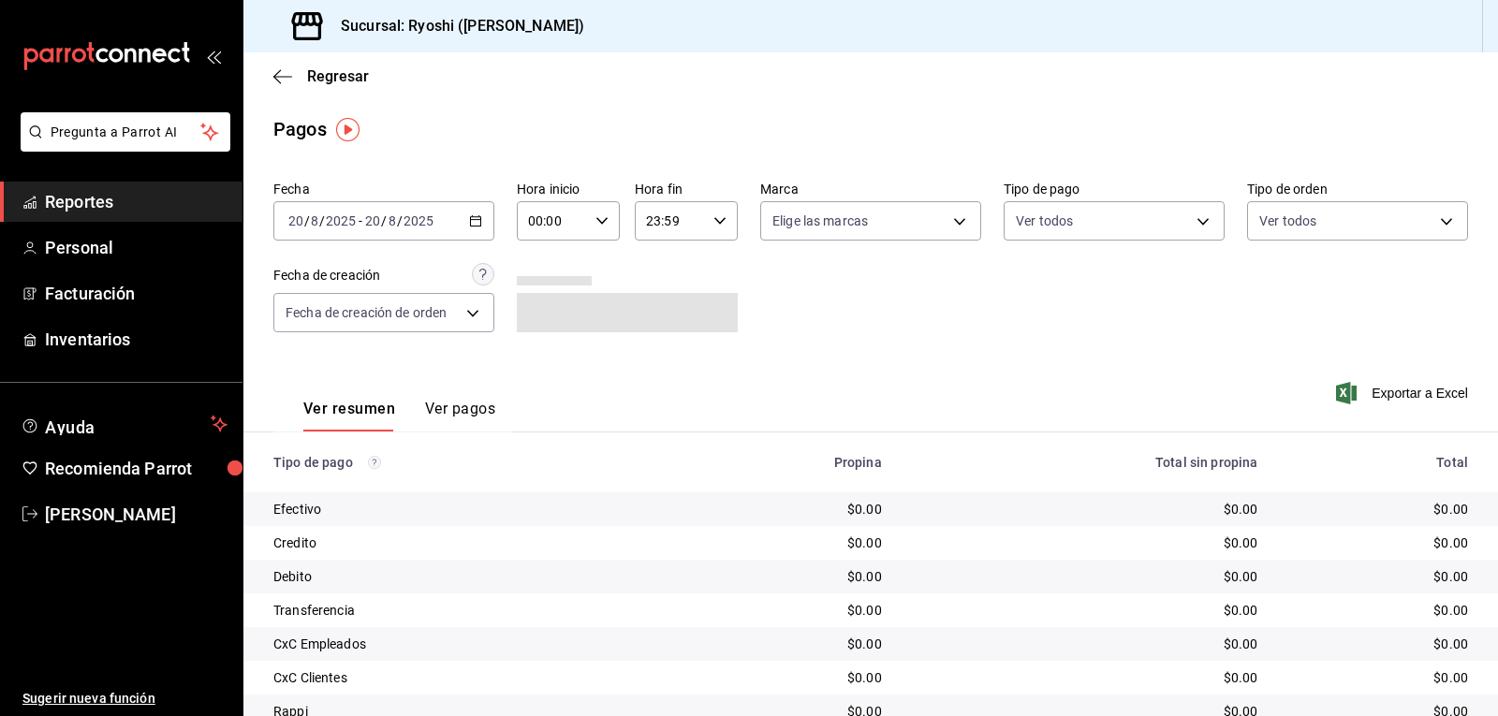
click at [470, 217] on \(Stroke\) "button" at bounding box center [475, 221] width 11 height 10
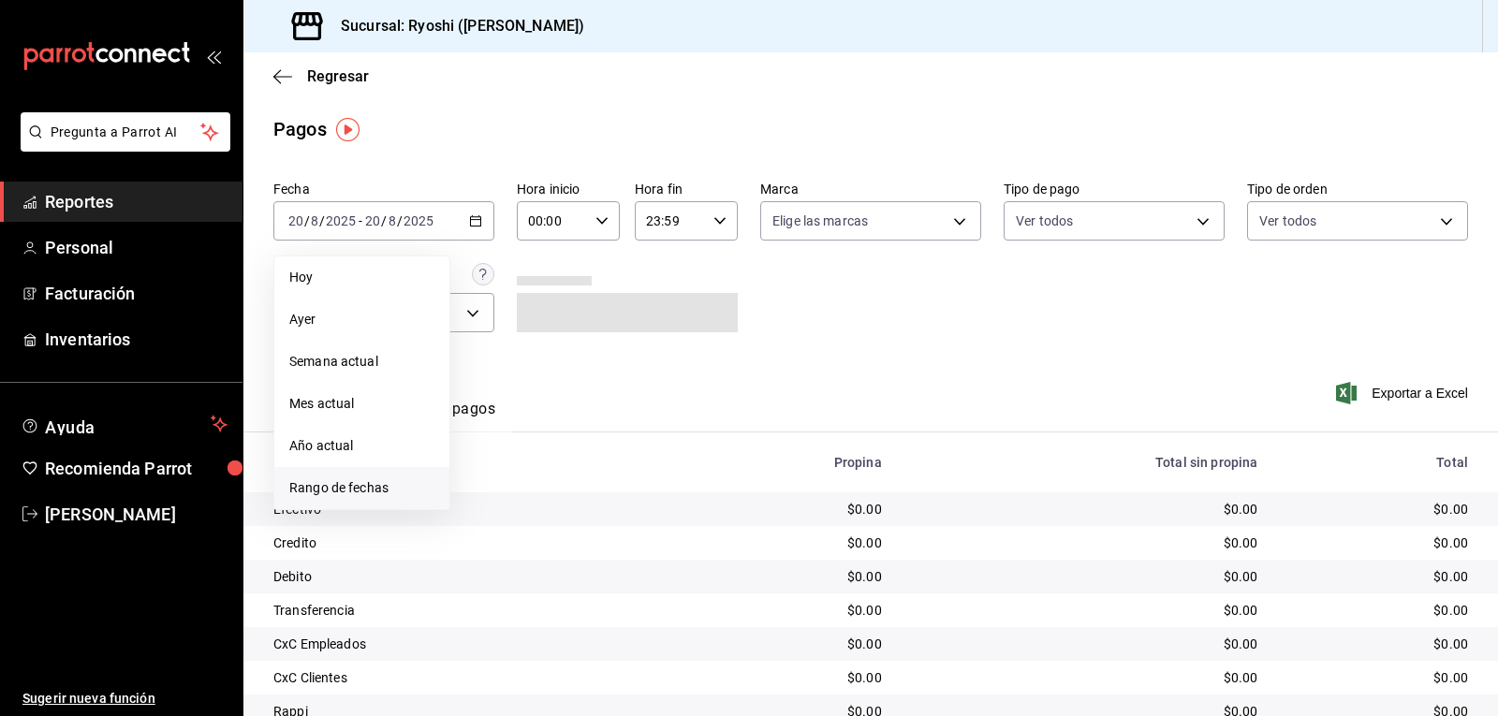
click at [348, 485] on span "Rango de fechas" at bounding box center [361, 488] width 145 height 20
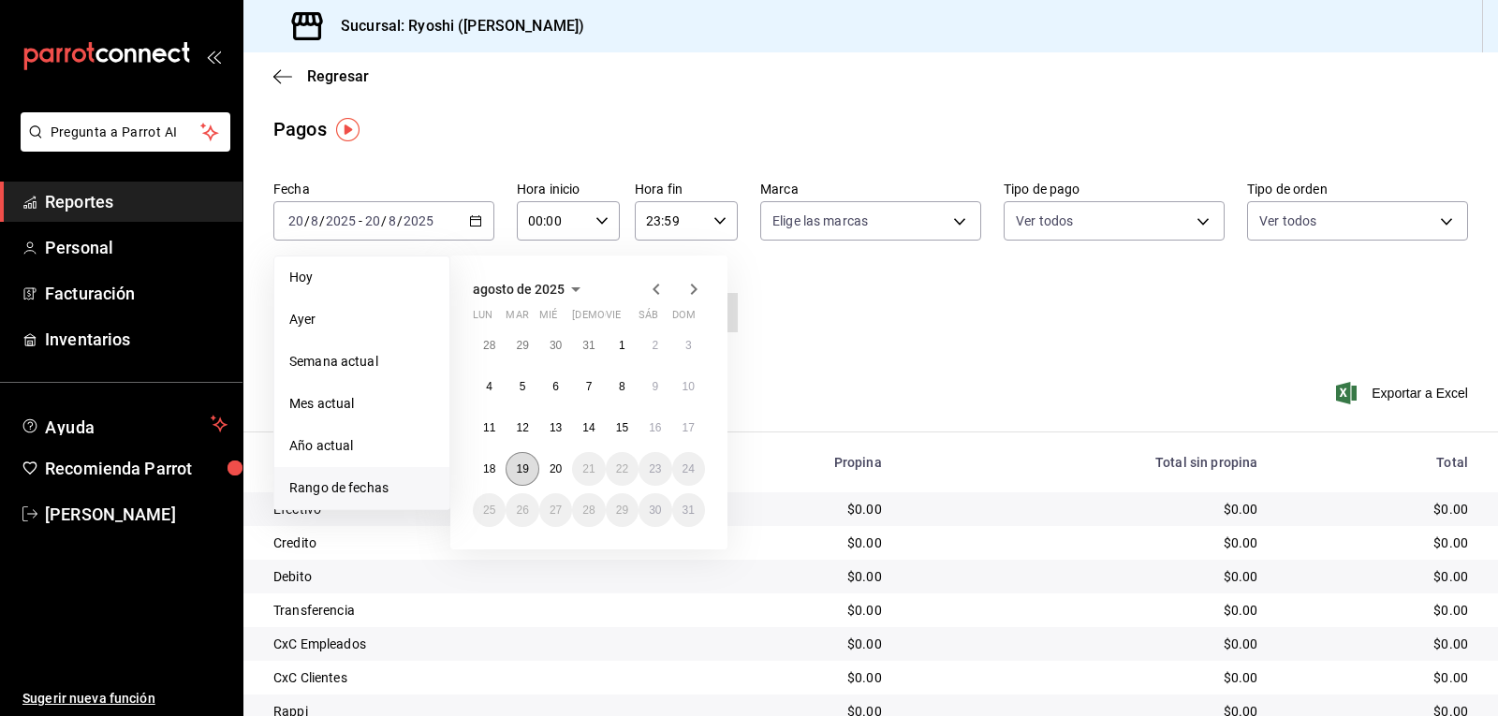
click at [526, 472] on abbr "19" at bounding box center [522, 468] width 12 height 13
click at [548, 474] on button "20" at bounding box center [555, 469] width 33 height 34
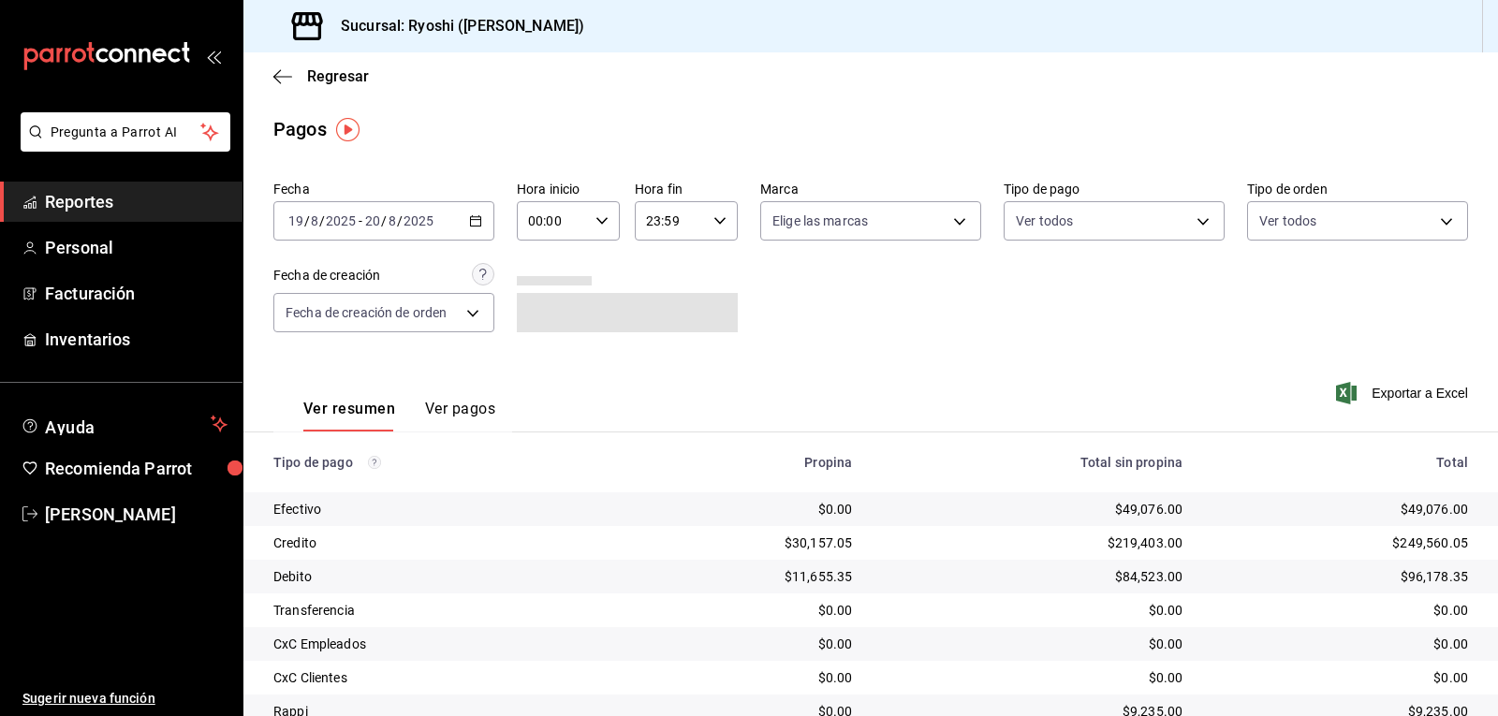
click at [853, 354] on div "Fecha [DATE] [DATE] - [DATE] [DATE] Hora inicio 00:00 Hora inicio Hora fin 23:5…" at bounding box center [870, 264] width 1194 height 182
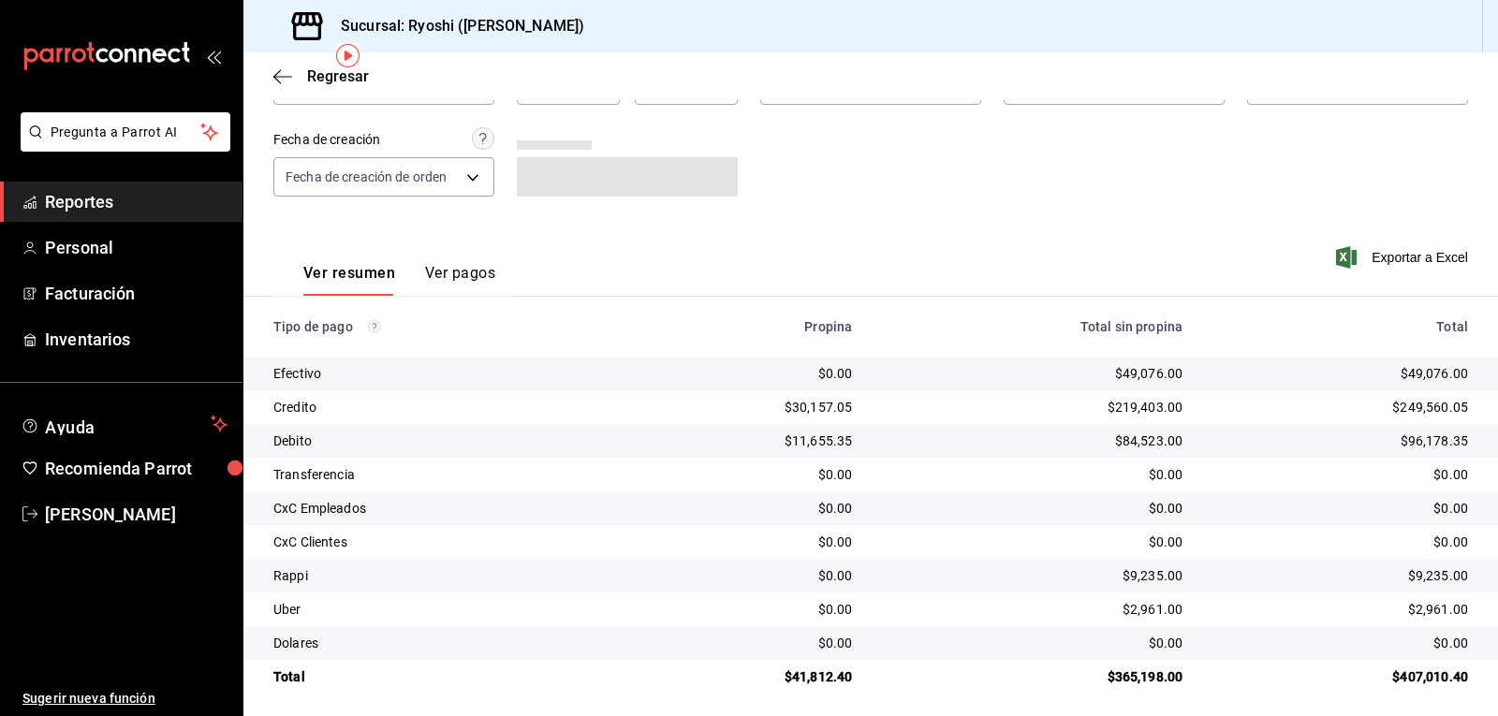
scroll to position [144, 0]
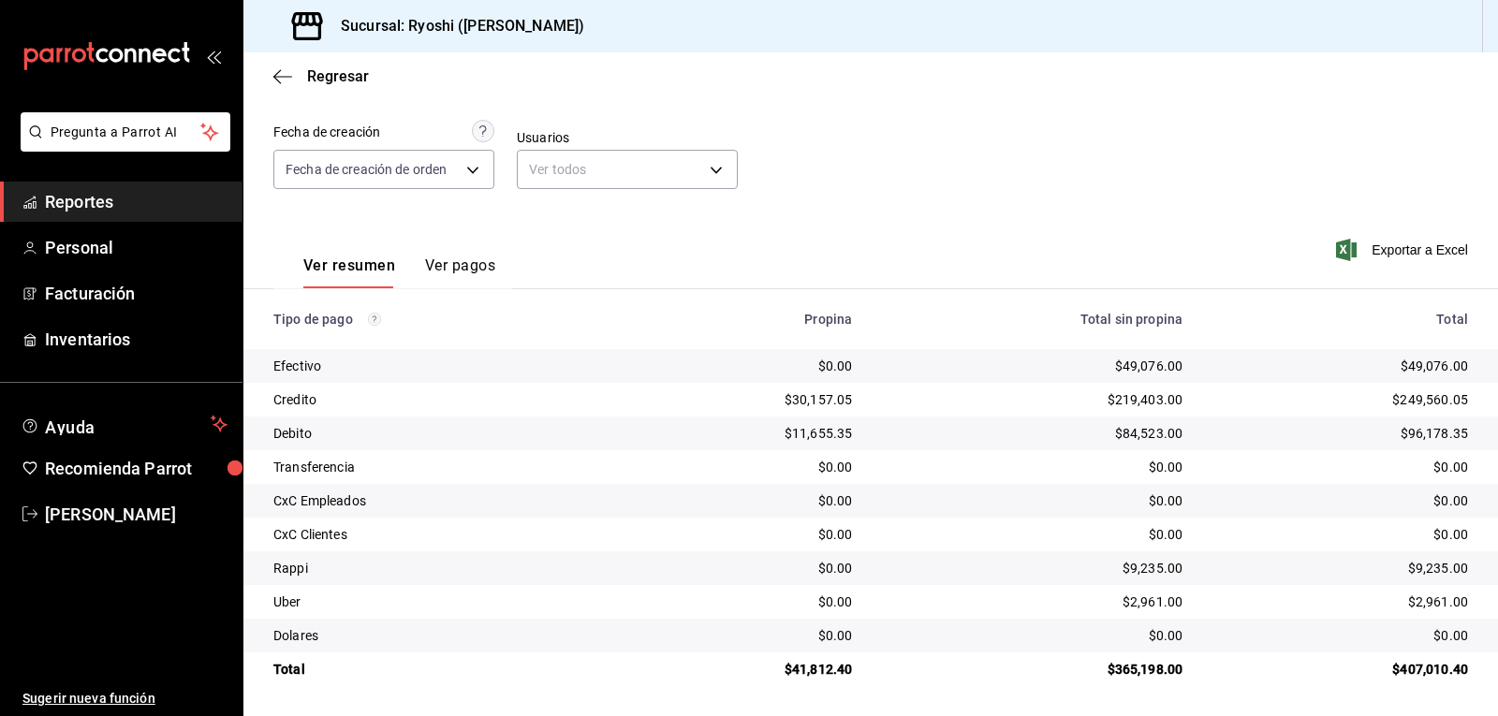
click at [280, 66] on div "Regresar" at bounding box center [870, 76] width 1254 height 48
click at [285, 75] on icon "button" at bounding box center [282, 76] width 19 height 17
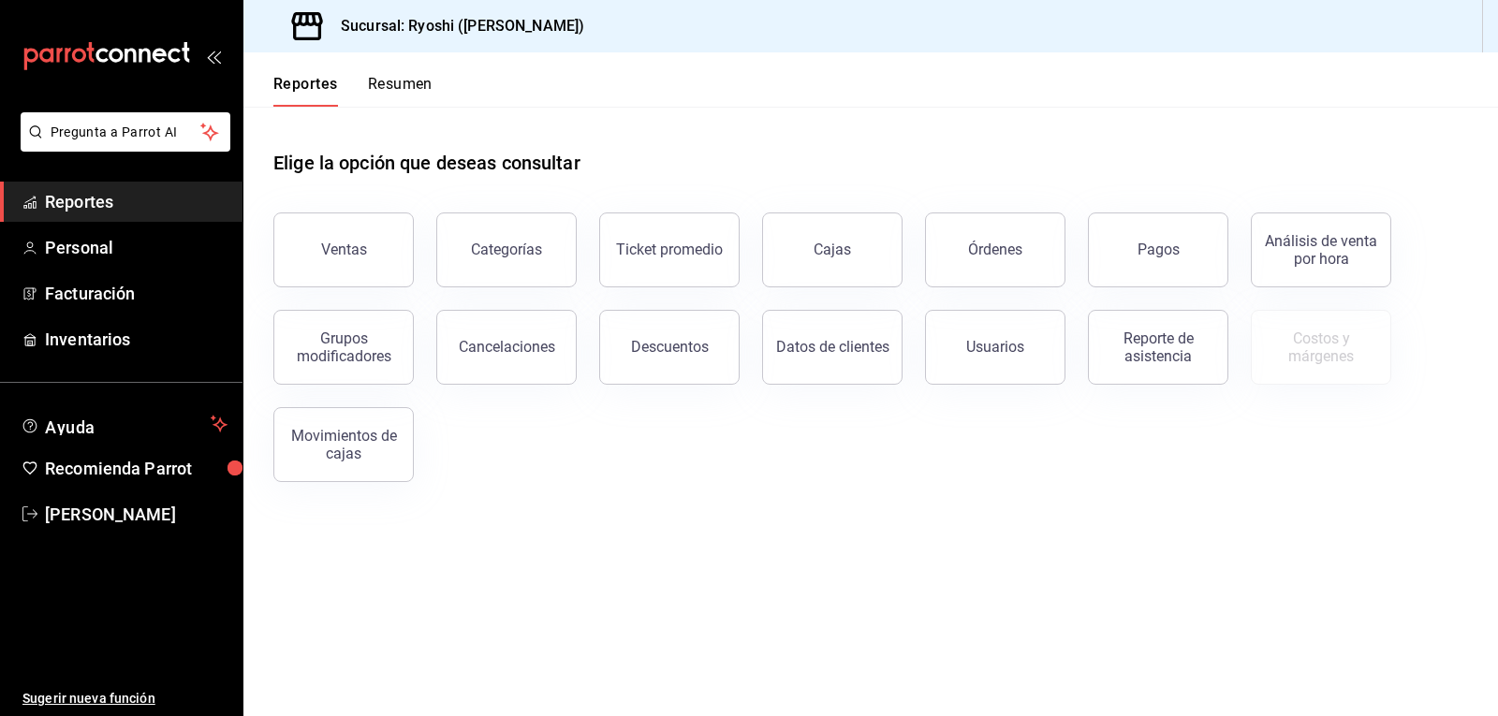
click at [385, 82] on button "Resumen" at bounding box center [400, 91] width 65 height 32
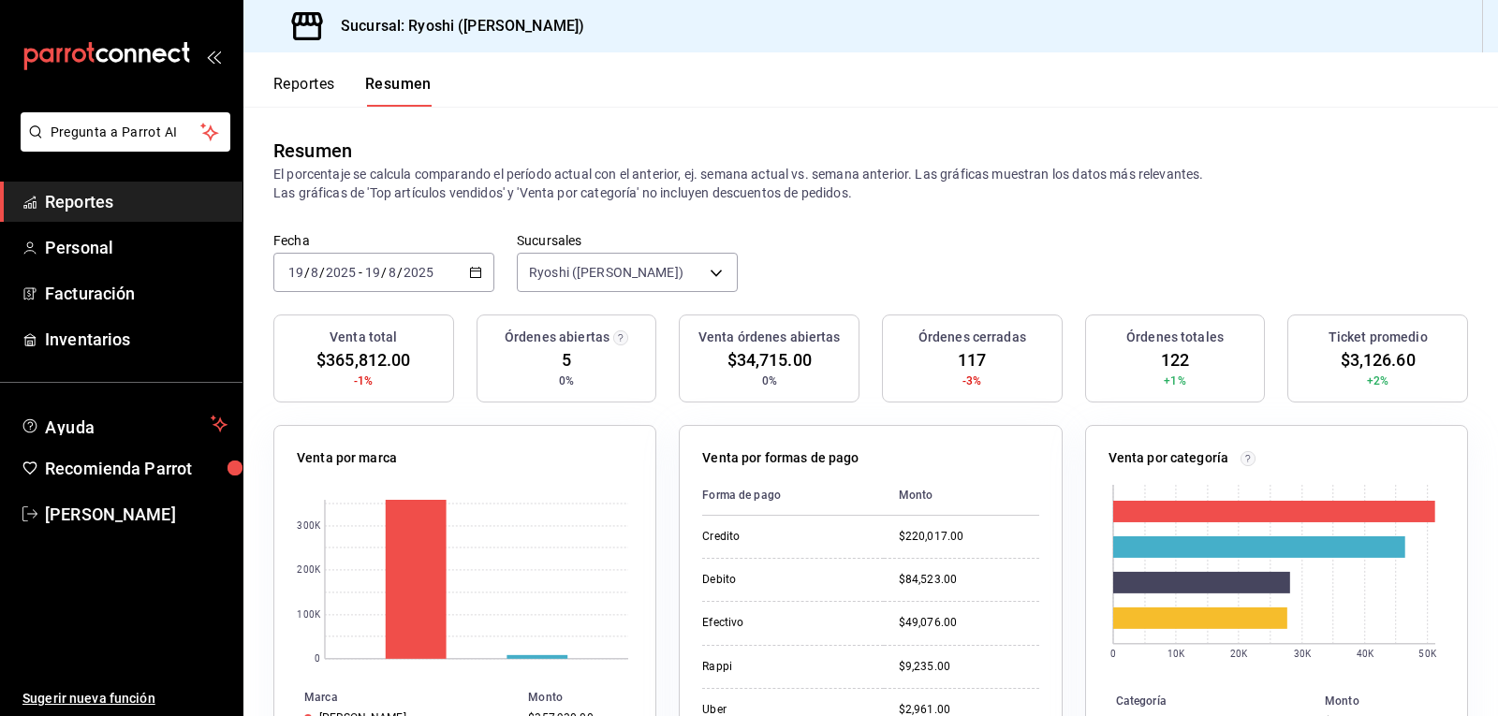
click at [475, 270] on icon "button" at bounding box center [475, 272] width 13 height 13
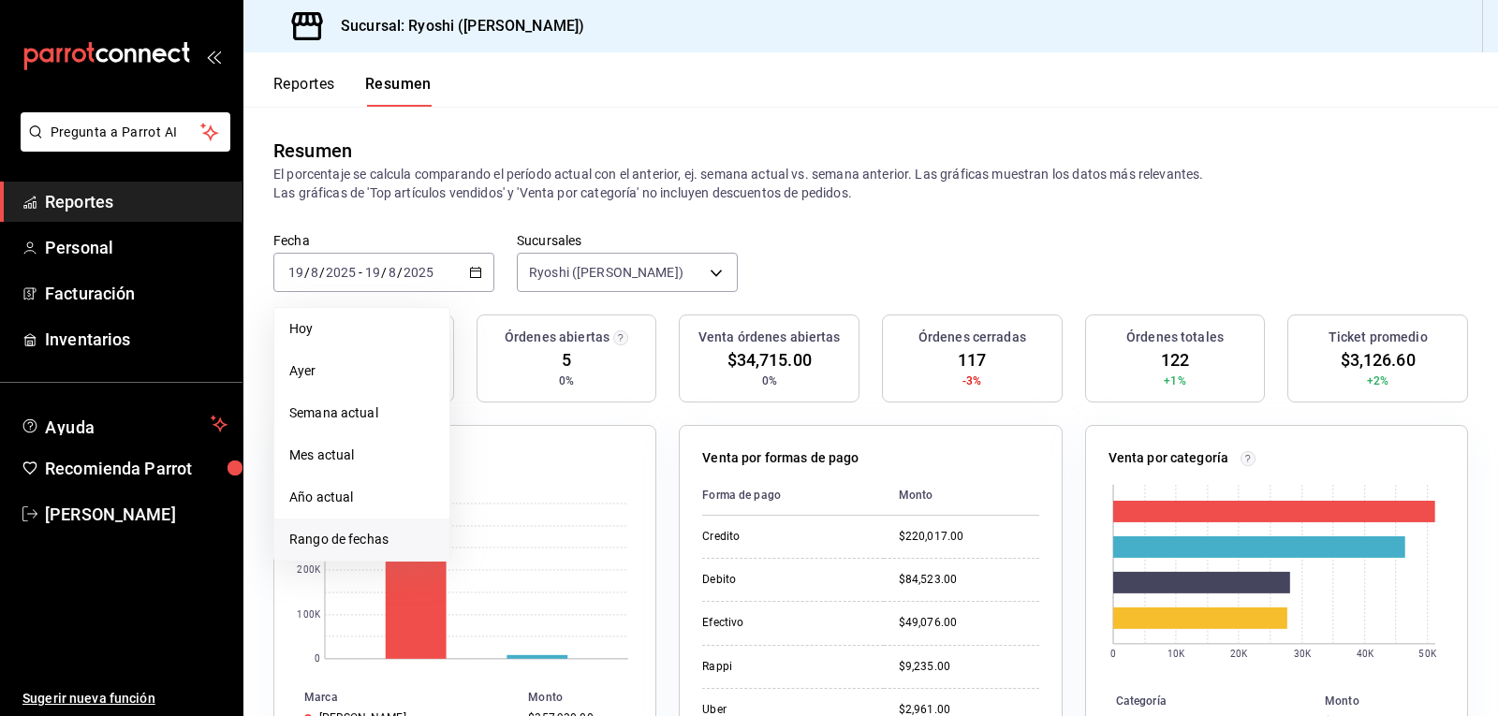
click at [352, 537] on span "Rango de fechas" at bounding box center [361, 540] width 145 height 20
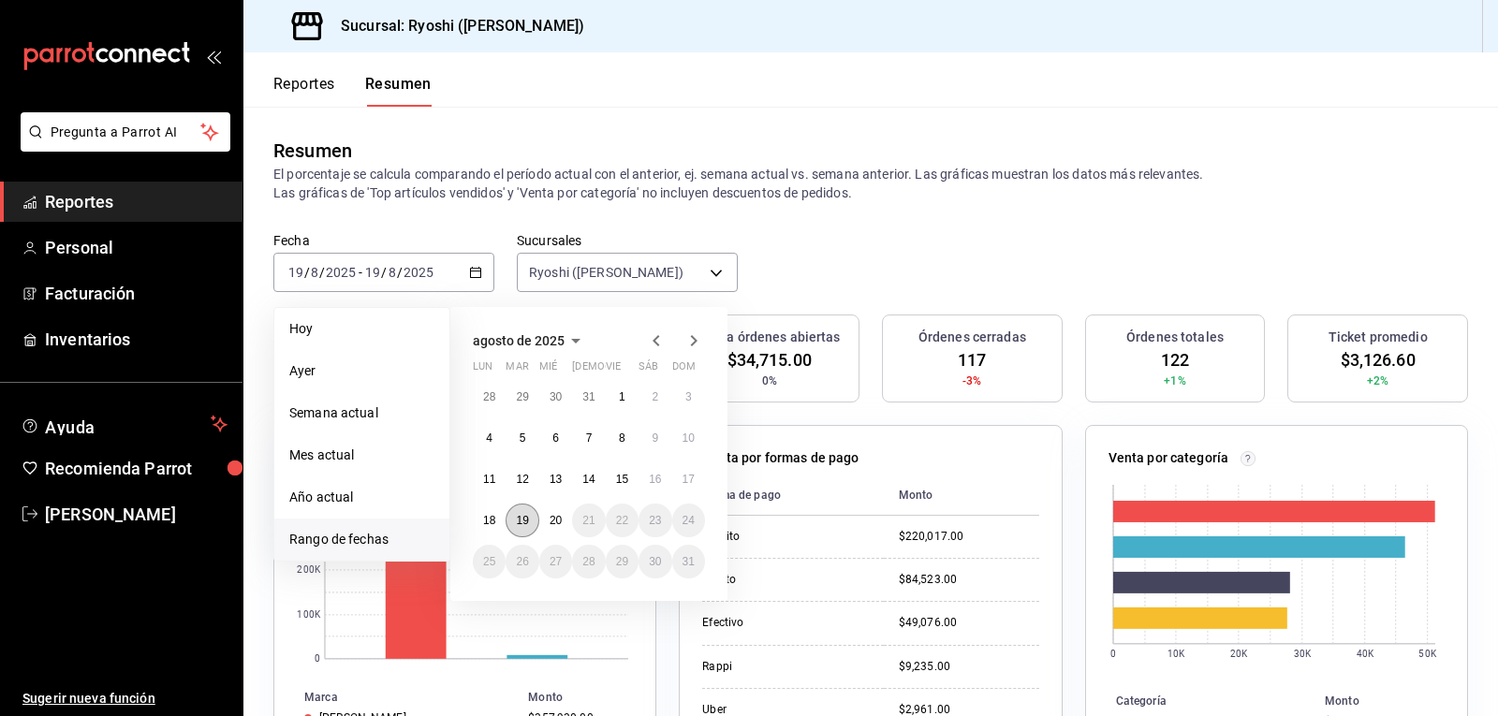
click at [522, 524] on abbr "19" at bounding box center [522, 520] width 12 height 13
click at [543, 520] on button "20" at bounding box center [555, 521] width 33 height 34
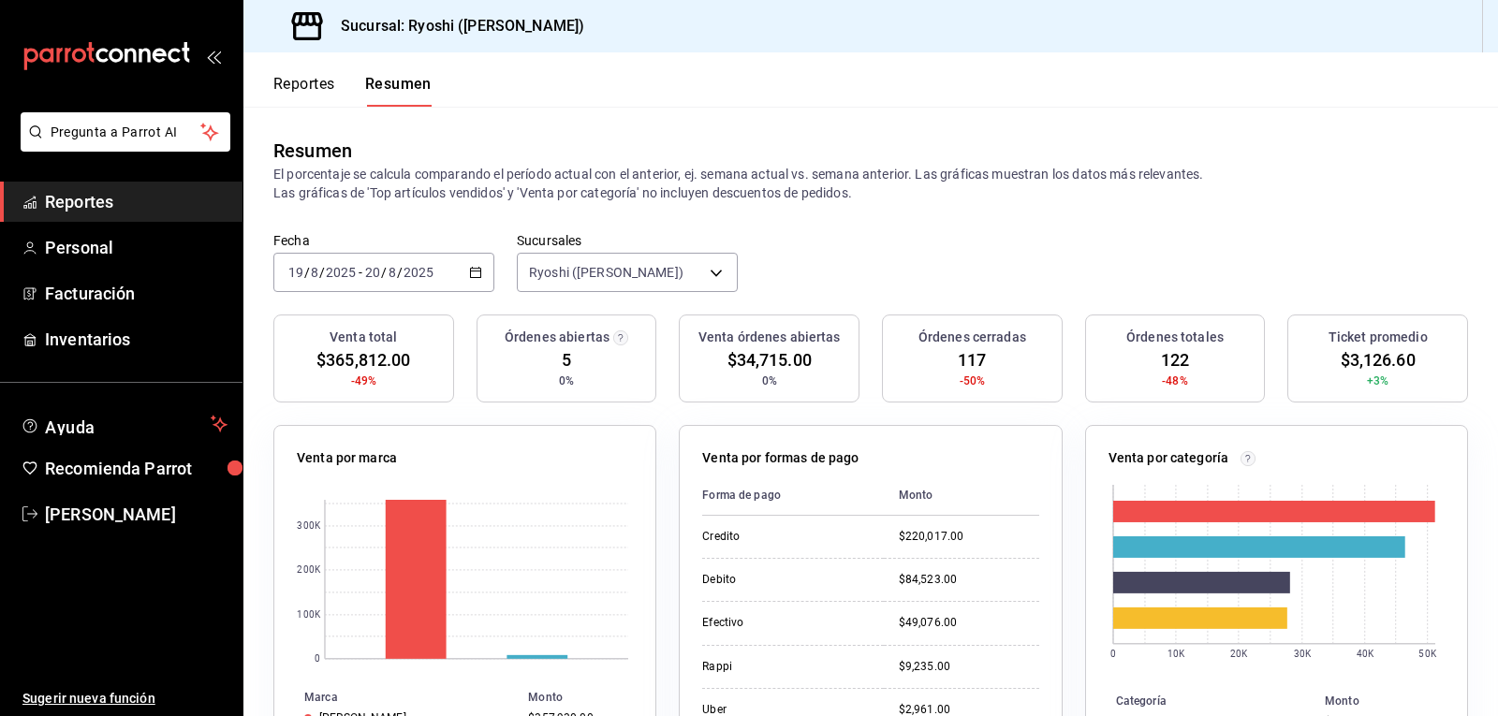
drag, startPoint x: 666, startPoint y: 522, endPoint x: 1272, endPoint y: 228, distance: 673.1
click at [1272, 228] on div "Resumen El porcentaje se calcula comparando el período actual con el anterior, …" at bounding box center [870, 169] width 1254 height 125
click at [305, 86] on button "Reportes" at bounding box center [304, 91] width 62 height 32
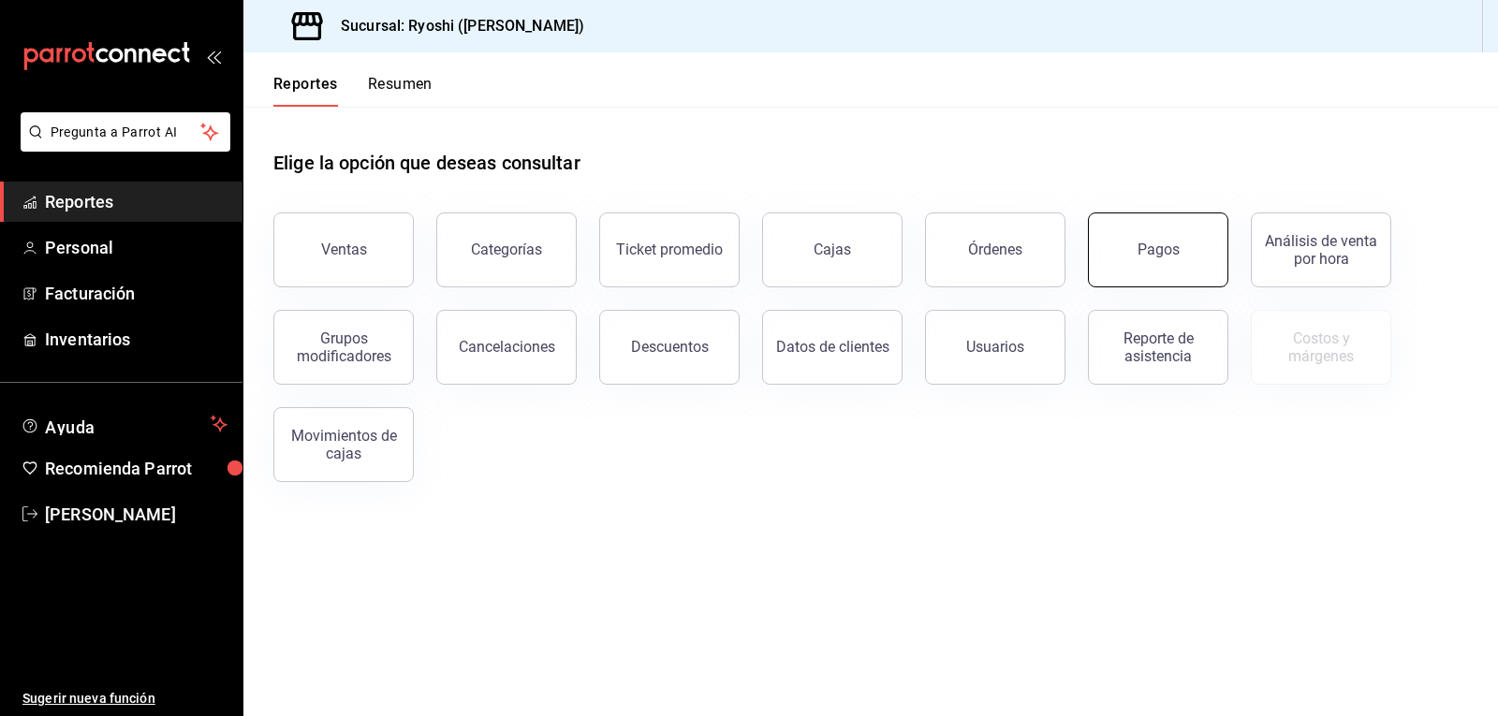
click at [1173, 231] on button "Pagos" at bounding box center [1158, 249] width 140 height 75
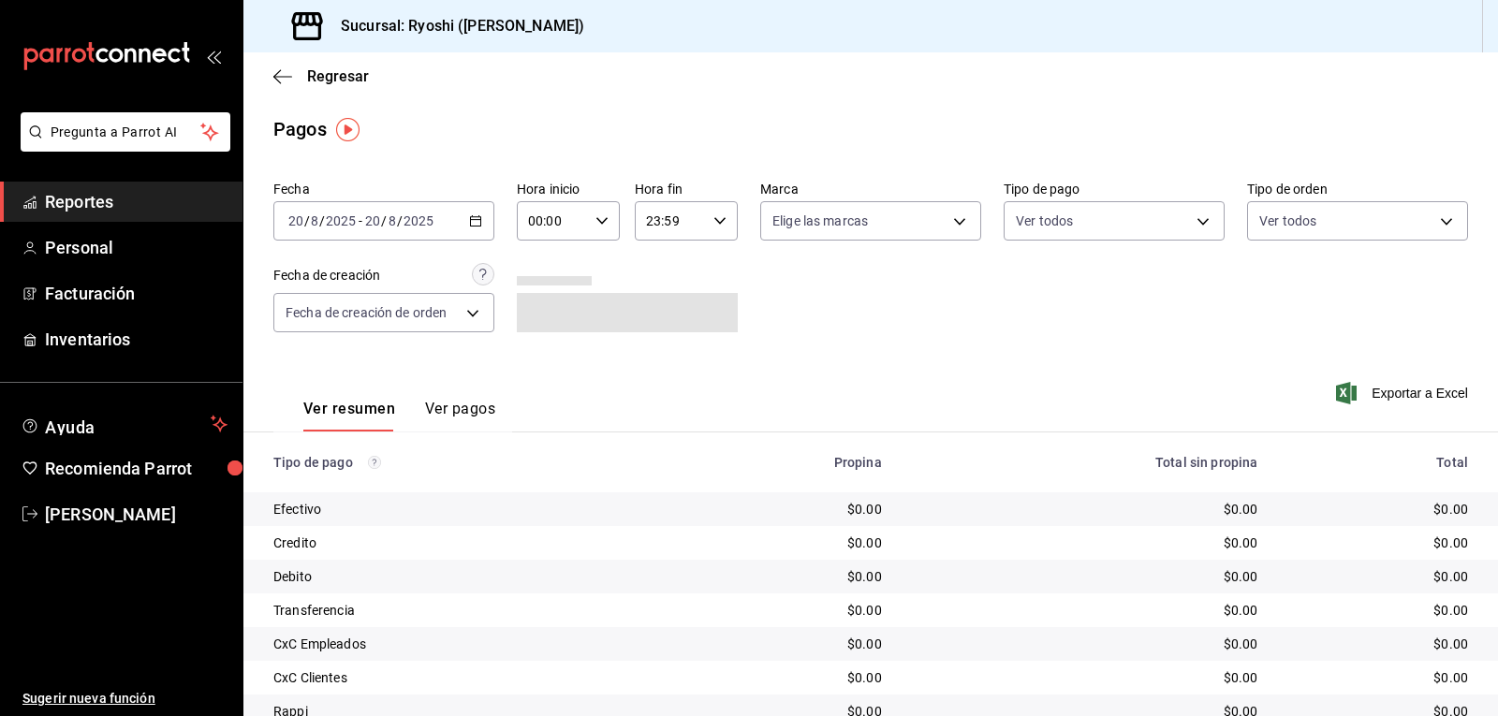
click at [471, 220] on \(Stroke\) "button" at bounding box center [476, 219] width 10 height 1
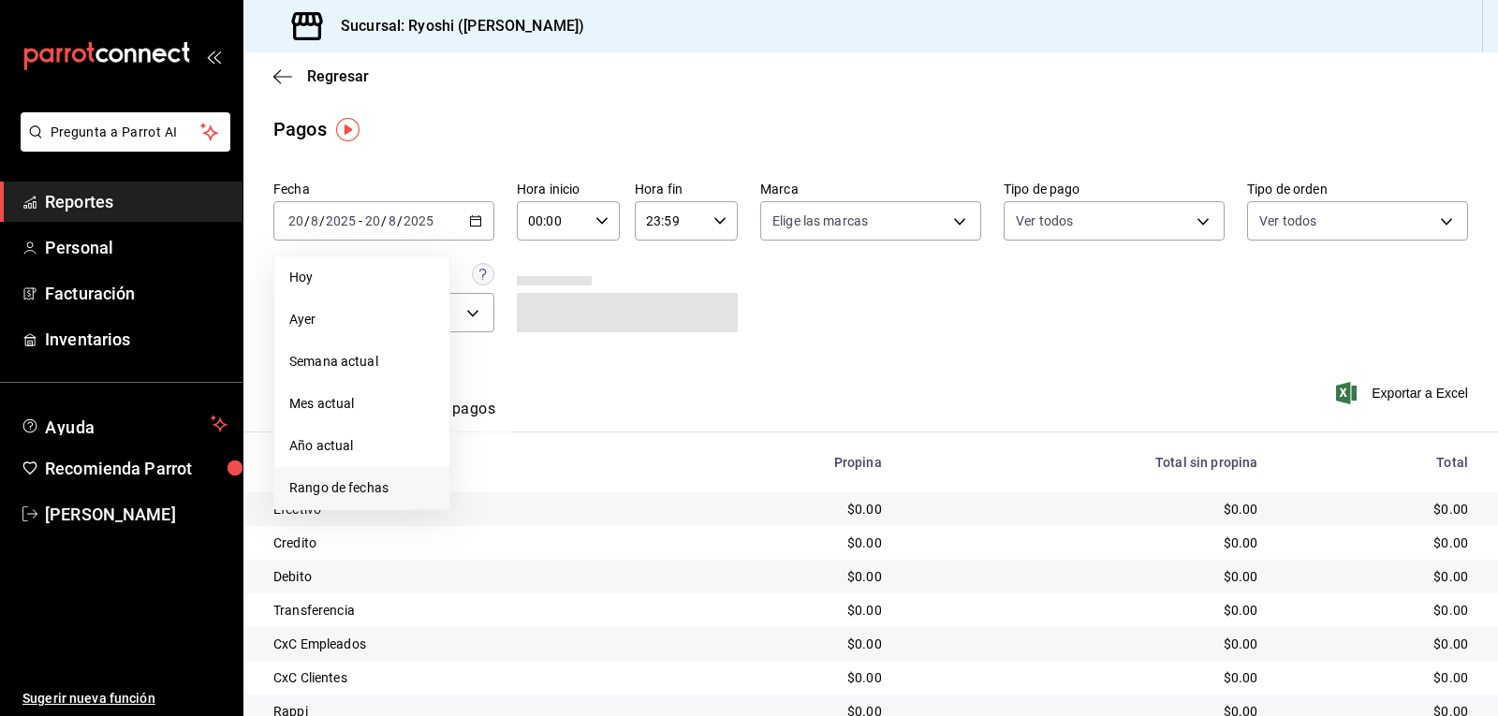
click at [327, 483] on span "Rango de fechas" at bounding box center [361, 488] width 145 height 20
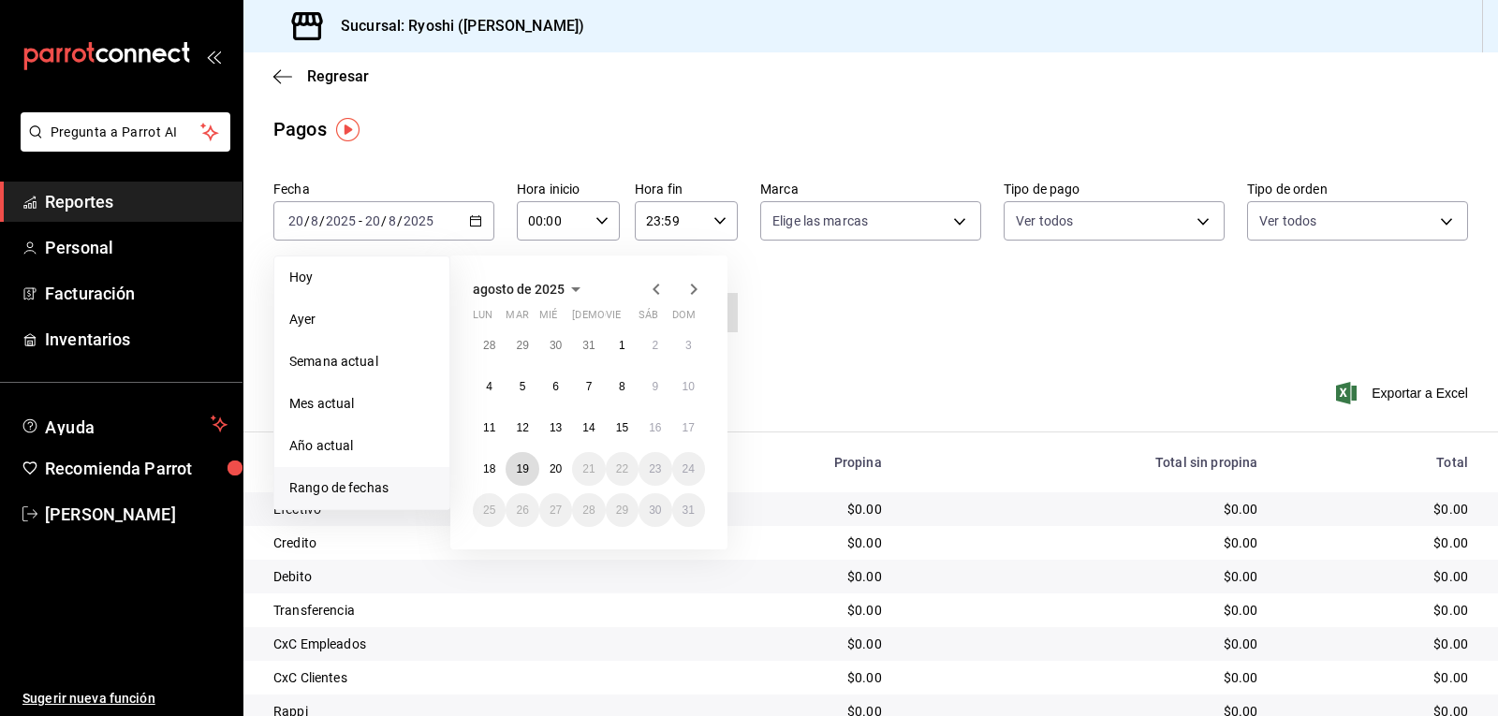
click at [528, 475] on button "19" at bounding box center [521, 469] width 33 height 34
click at [549, 473] on abbr "20" at bounding box center [555, 468] width 12 height 13
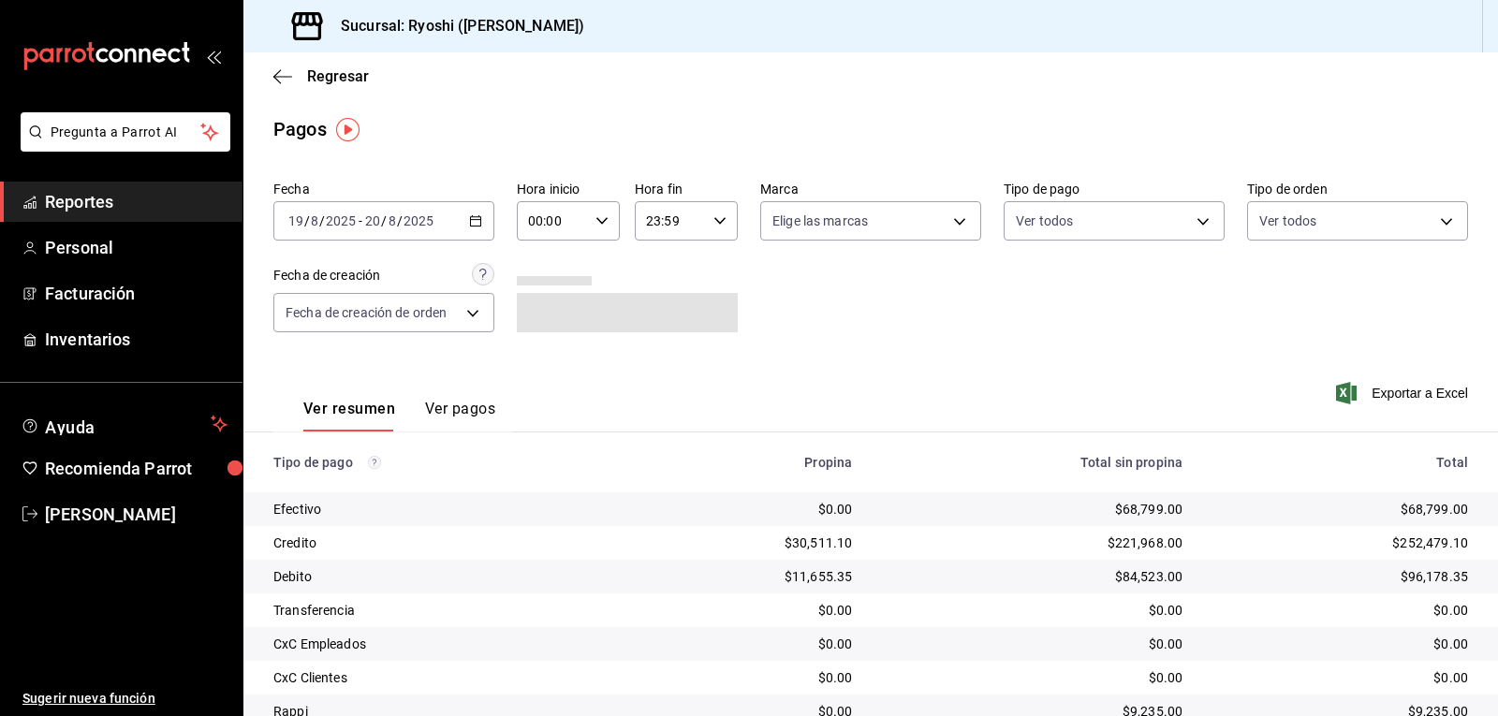
click at [595, 224] on icon "button" at bounding box center [601, 220] width 13 height 13
click at [540, 364] on span "02" at bounding box center [540, 358] width 22 height 15
type input "02:00"
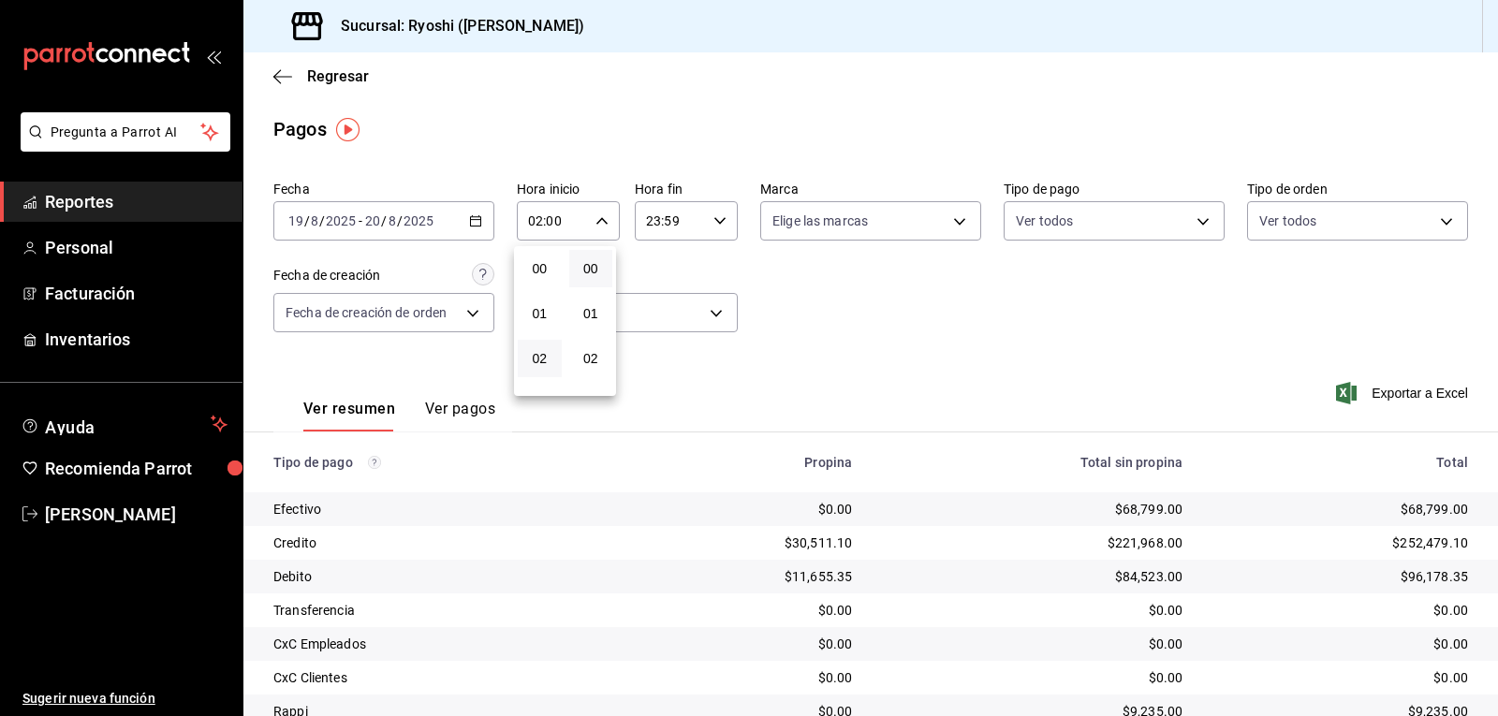
click at [1191, 222] on div at bounding box center [749, 358] width 1498 height 716
click at [1194, 216] on body "Pregunta a Parrot AI Reportes Personal Facturación Inventarios Ayuda Recomienda…" at bounding box center [749, 358] width 1498 height 716
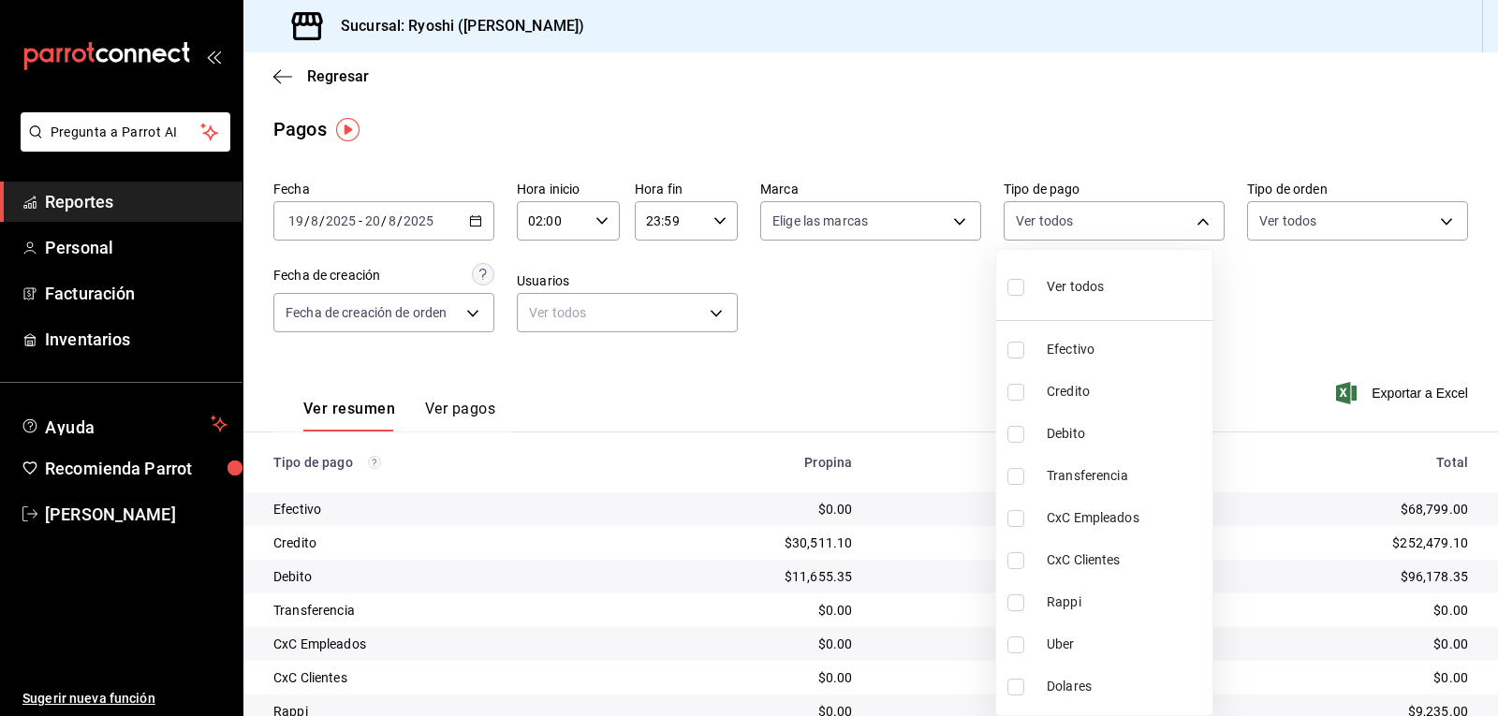
click at [1014, 398] on input "checkbox" at bounding box center [1015, 392] width 17 height 17
checkbox input "true"
type input "9b0685d2-7f5d-4ede-a6b4-58a2ffcbf3cd"
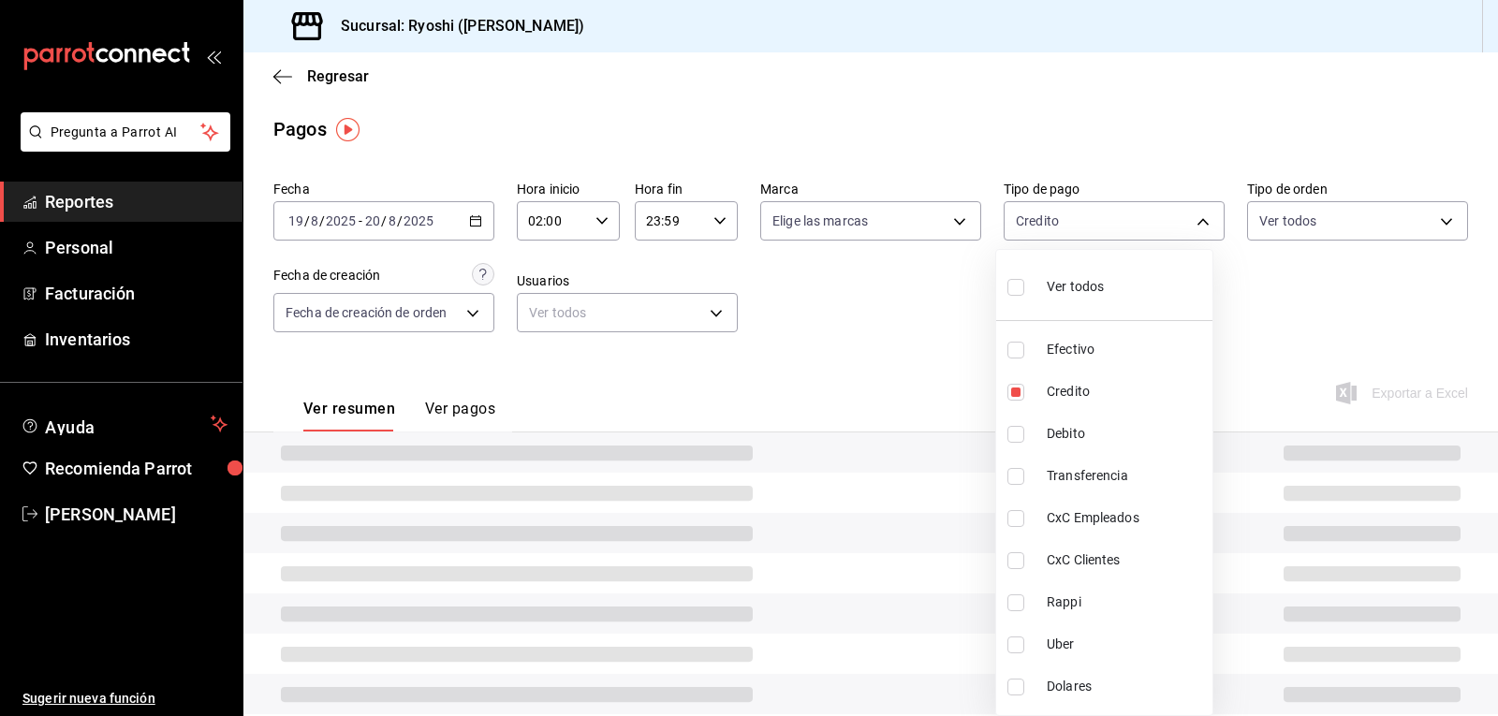
click at [1018, 438] on input "checkbox" at bounding box center [1015, 434] width 17 height 17
checkbox input "true"
type input "9b0685d2-7f5d-4ede-a6b4-58a2ffcbf3cd,4fc1f123-1106-4d46-a6dc-4994d0550367"
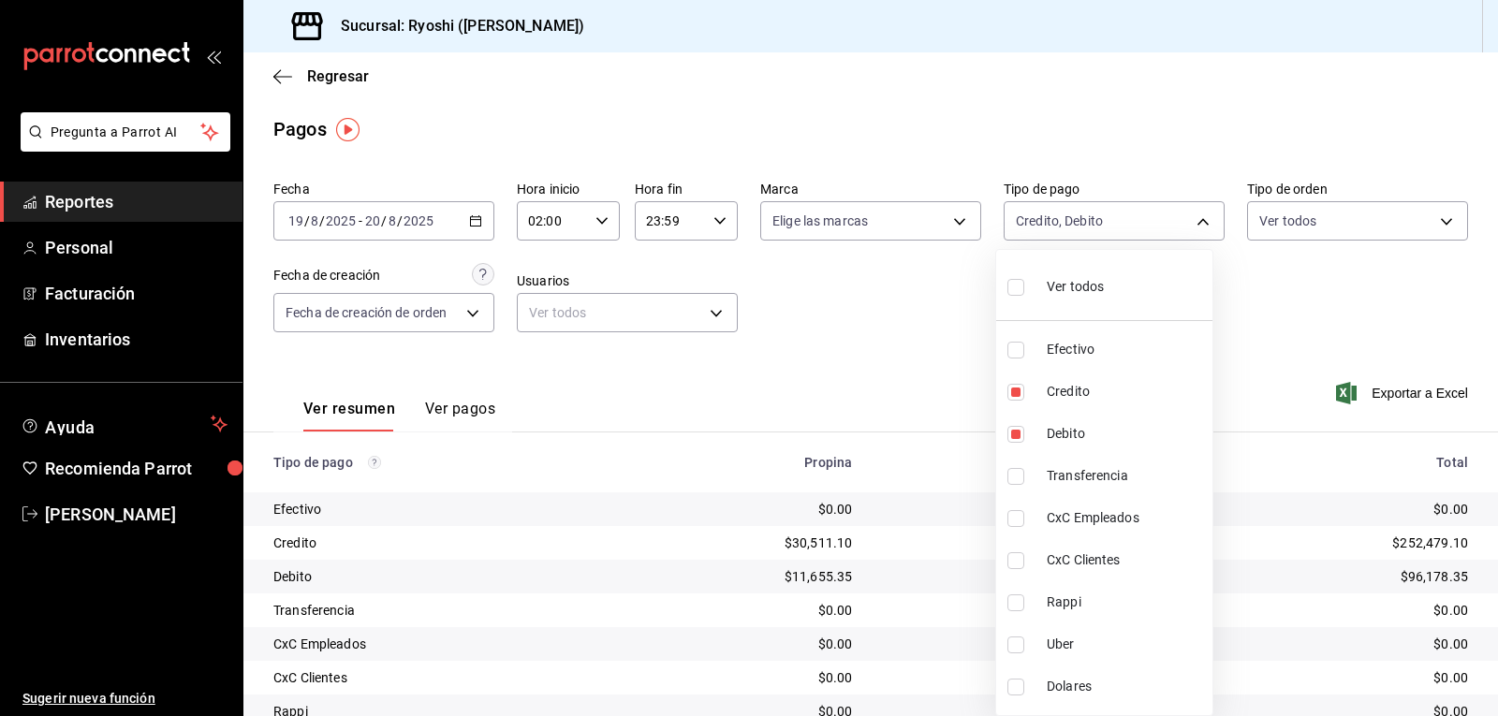
click at [1270, 361] on div at bounding box center [749, 358] width 1498 height 716
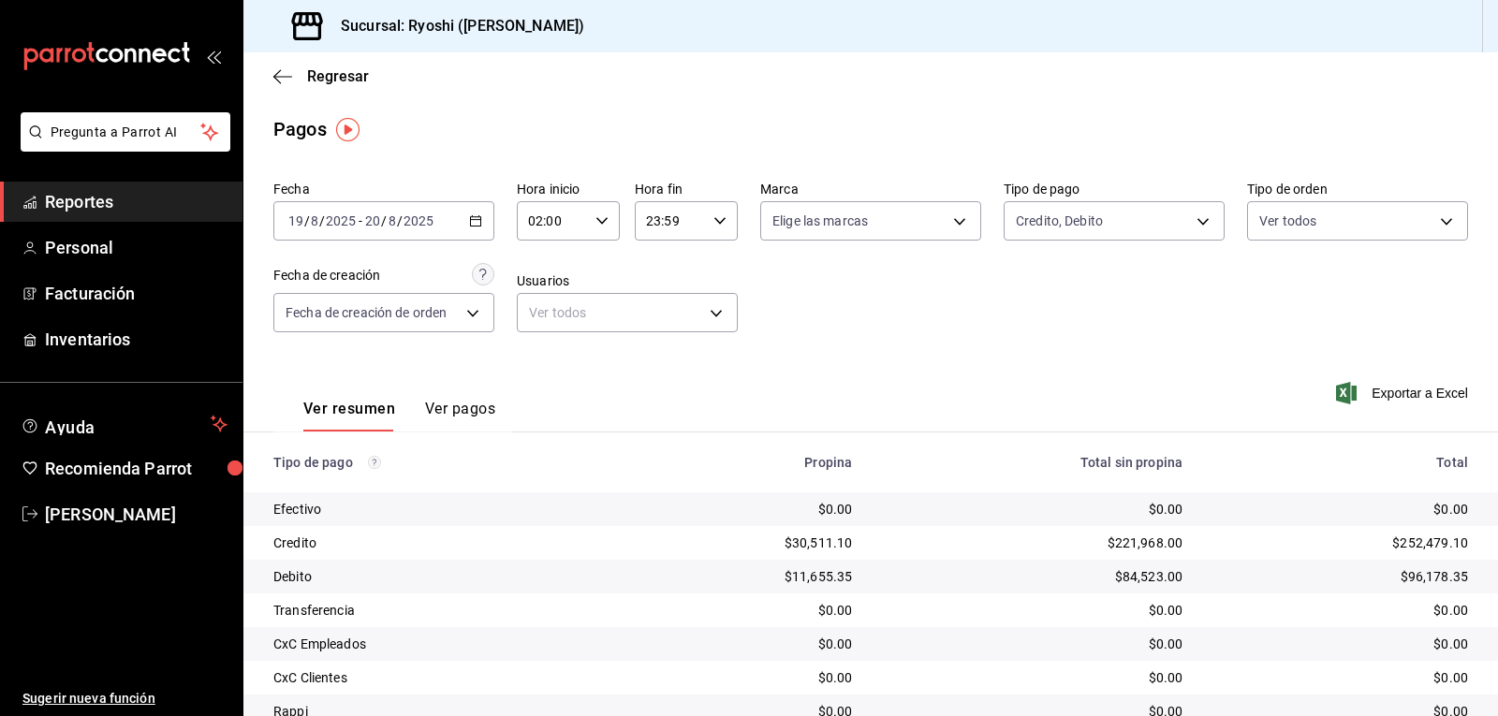
click at [602, 216] on icon "button" at bounding box center [601, 220] width 13 height 13
click at [537, 316] on span "03" at bounding box center [540, 313] width 22 height 15
click at [1049, 360] on div at bounding box center [749, 358] width 1498 height 716
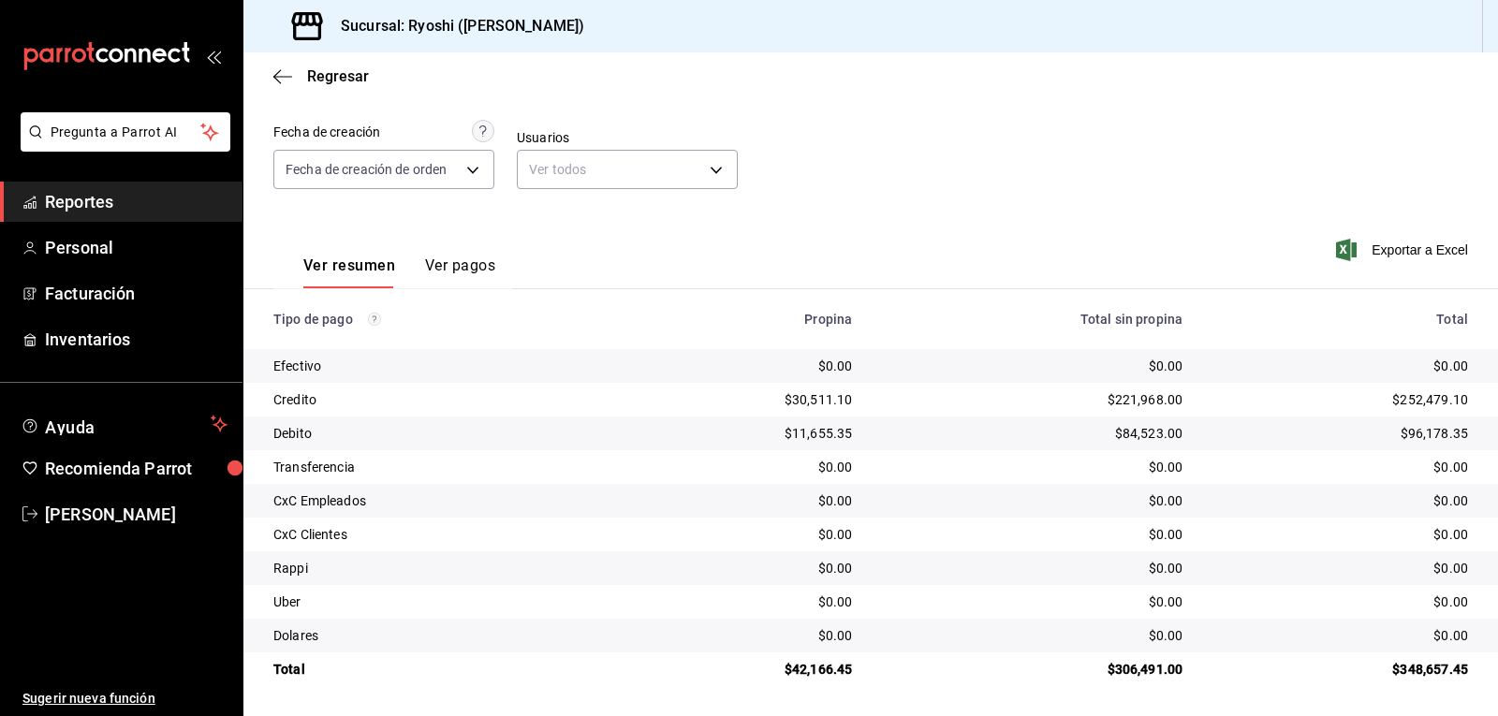
scroll to position [144, 0]
click at [772, 146] on div "Fecha [DATE] [DATE] - [DATE] [DATE] Hora inicio 03:00 Hora inicio Hora fin 23:5…" at bounding box center [870, 121] width 1194 height 182
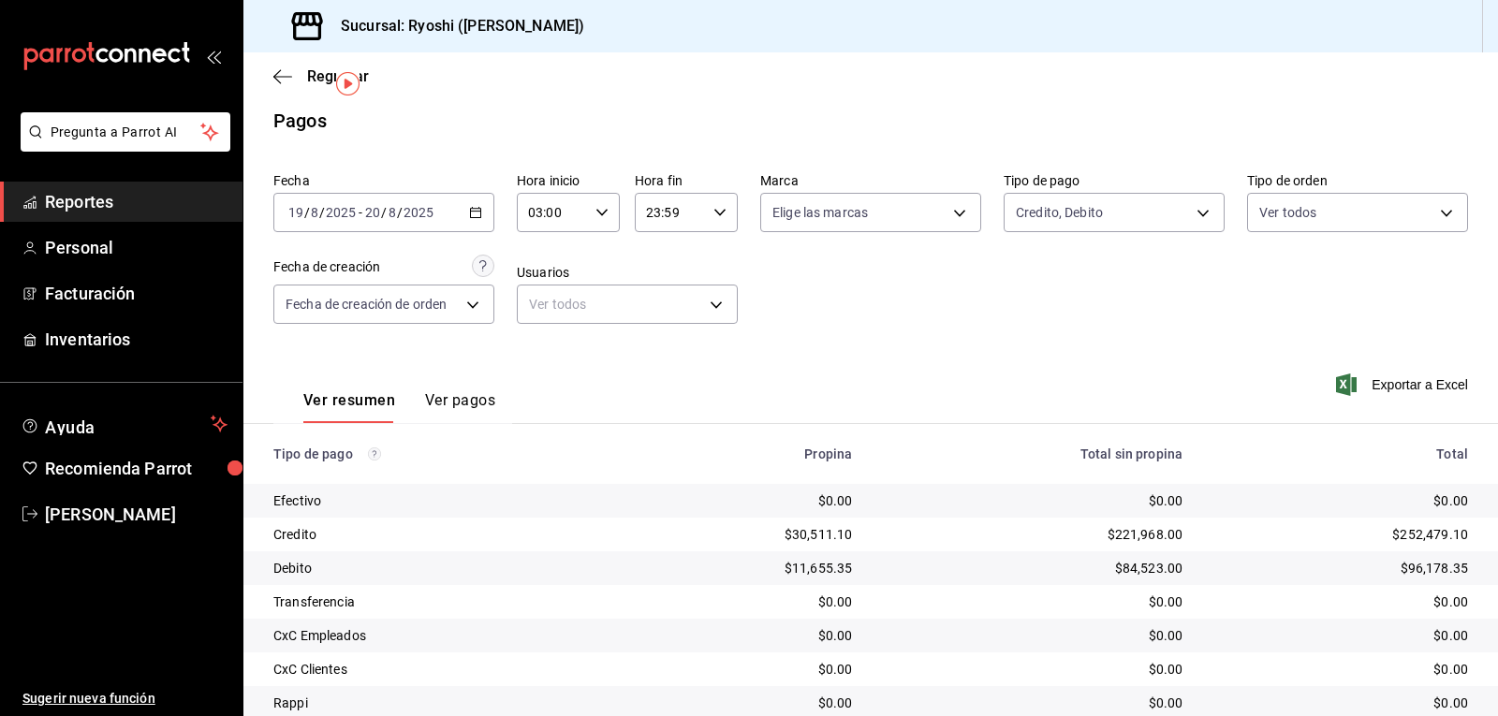
scroll to position [0, 0]
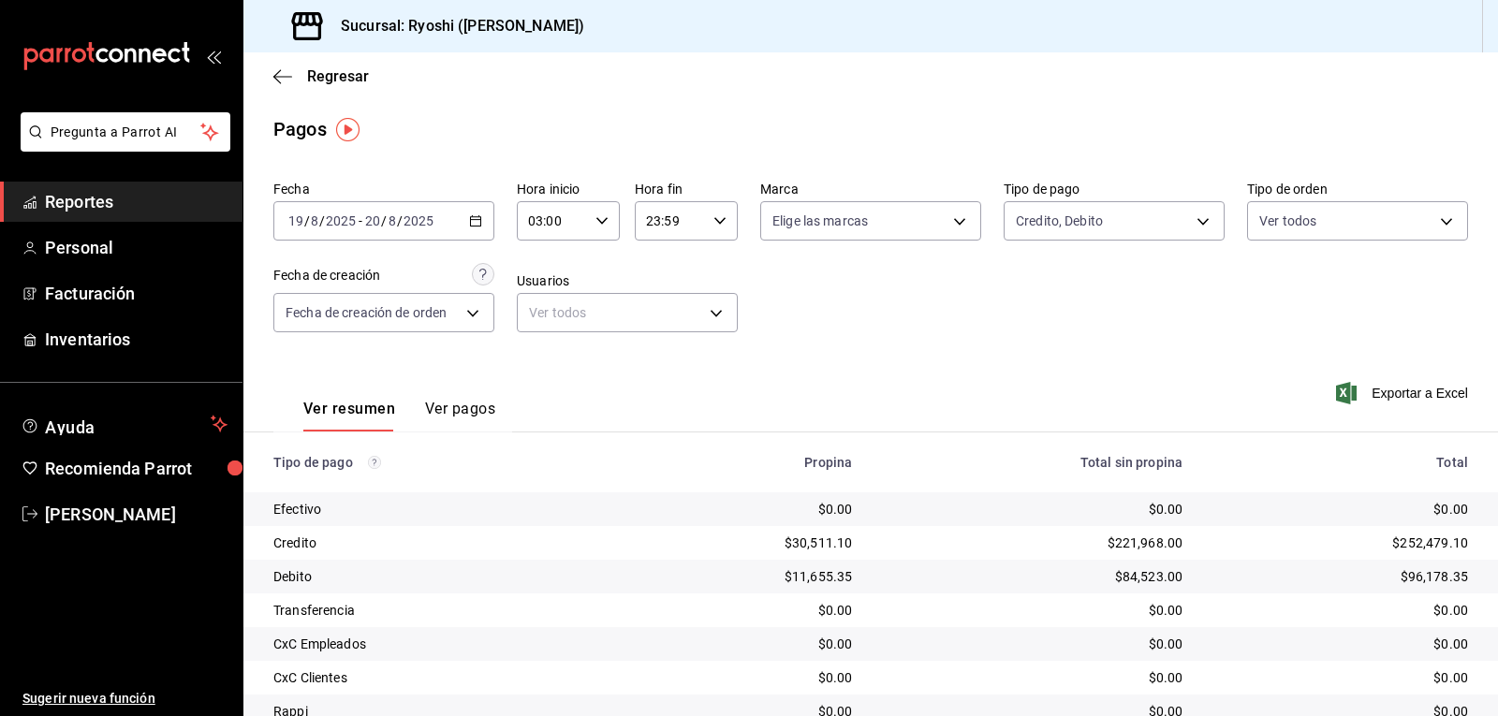
click at [598, 217] on icon "button" at bounding box center [601, 220] width 13 height 13
click at [533, 319] on span "04" at bounding box center [540, 313] width 22 height 15
click at [897, 313] on div at bounding box center [749, 358] width 1498 height 716
click at [600, 216] on icon "button" at bounding box center [601, 220] width 13 height 13
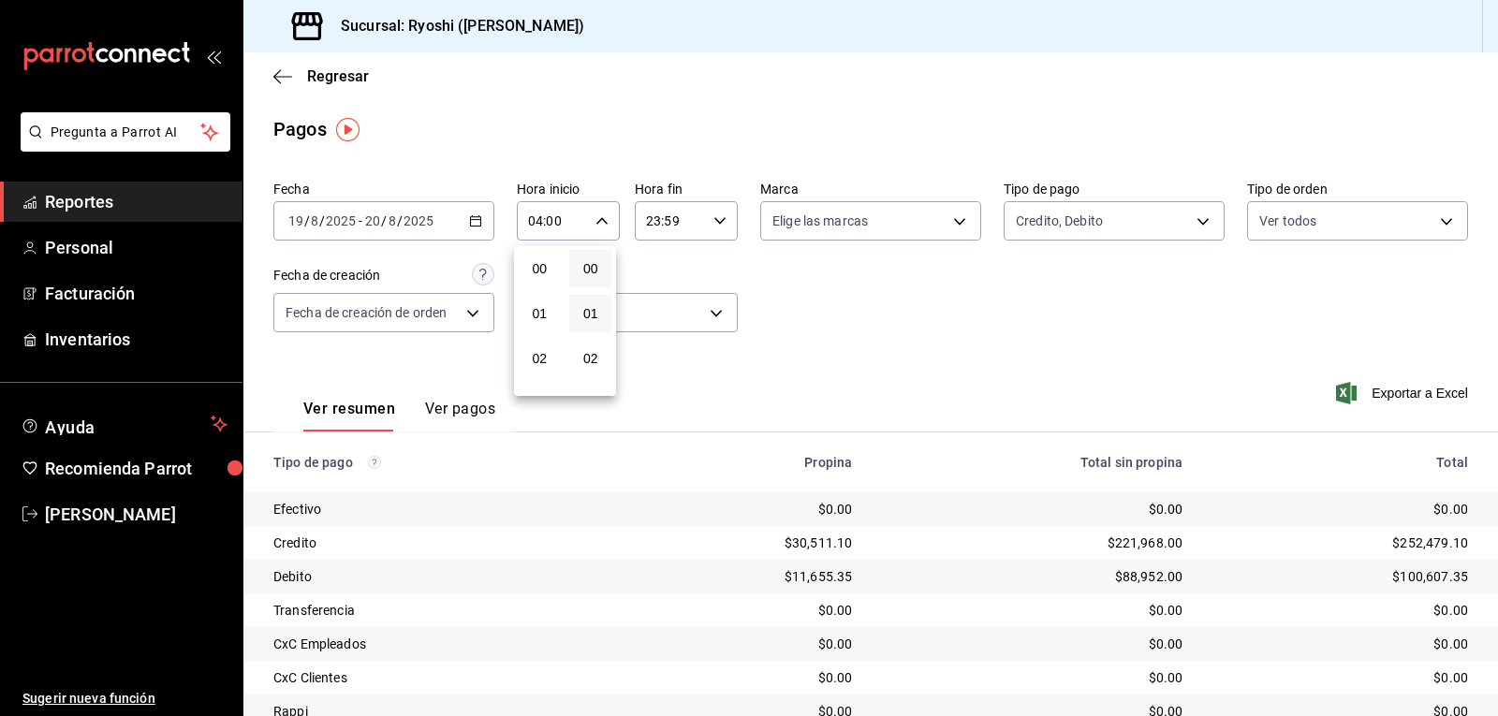
scroll to position [180, 0]
click at [540, 354] on span "06" at bounding box center [540, 358] width 22 height 15
click at [929, 320] on div at bounding box center [749, 358] width 1498 height 716
click at [601, 220] on \(Stroke\) "button" at bounding box center [601, 220] width 11 height 7
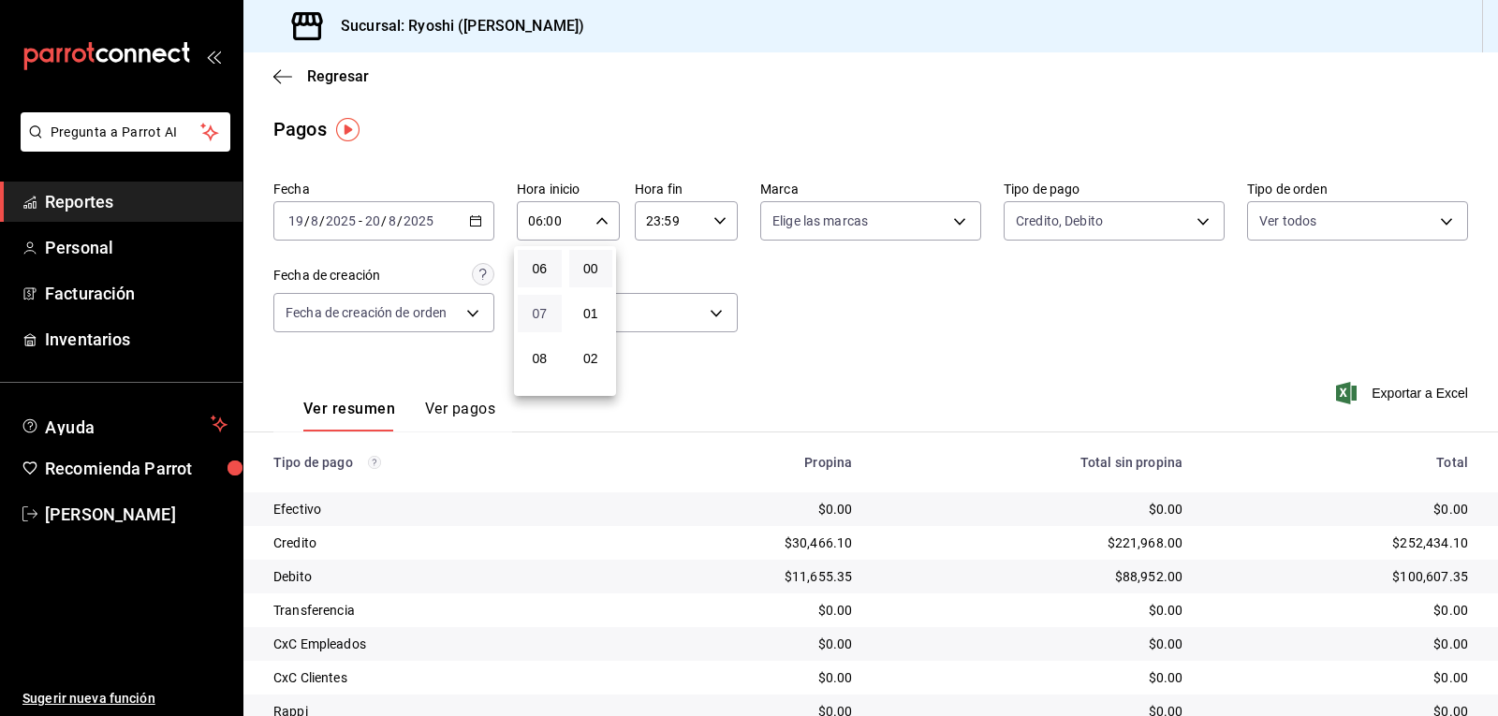
click at [538, 316] on span "07" at bounding box center [540, 313] width 22 height 15
type input "07:00"
click at [883, 345] on div at bounding box center [749, 358] width 1498 height 716
click at [1194, 219] on body "Pregunta a Parrot AI Reportes Personal Facturación Inventarios Ayuda Recomienda…" at bounding box center [749, 358] width 1498 height 716
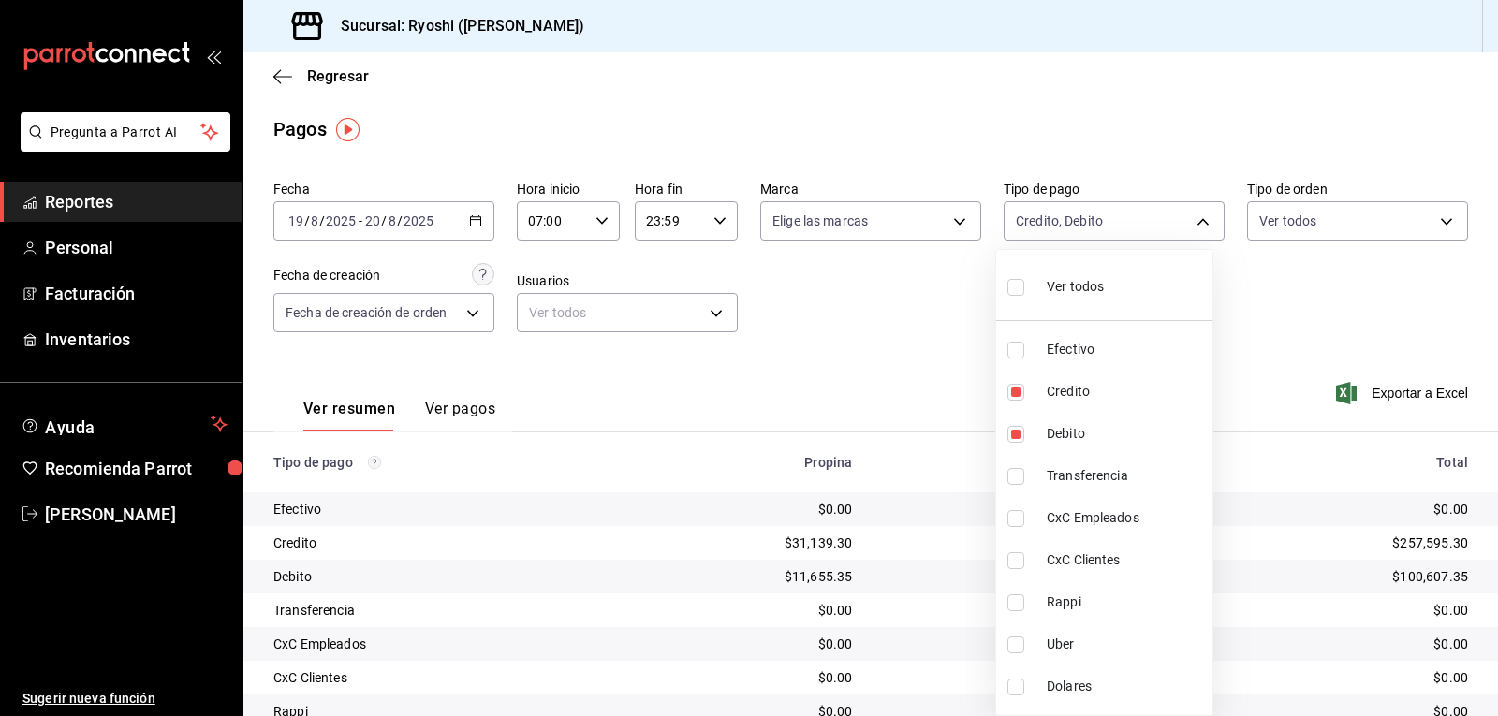
click at [1015, 279] on input "checkbox" at bounding box center [1015, 287] width 17 height 17
checkbox input "true"
type input "789b4605-08e0-4dfe-9865-94468e2c17aa,9b0685d2-7f5d-4ede-a6b4-58a2ffcbf3cd,4fc1f…"
checkbox input "true"
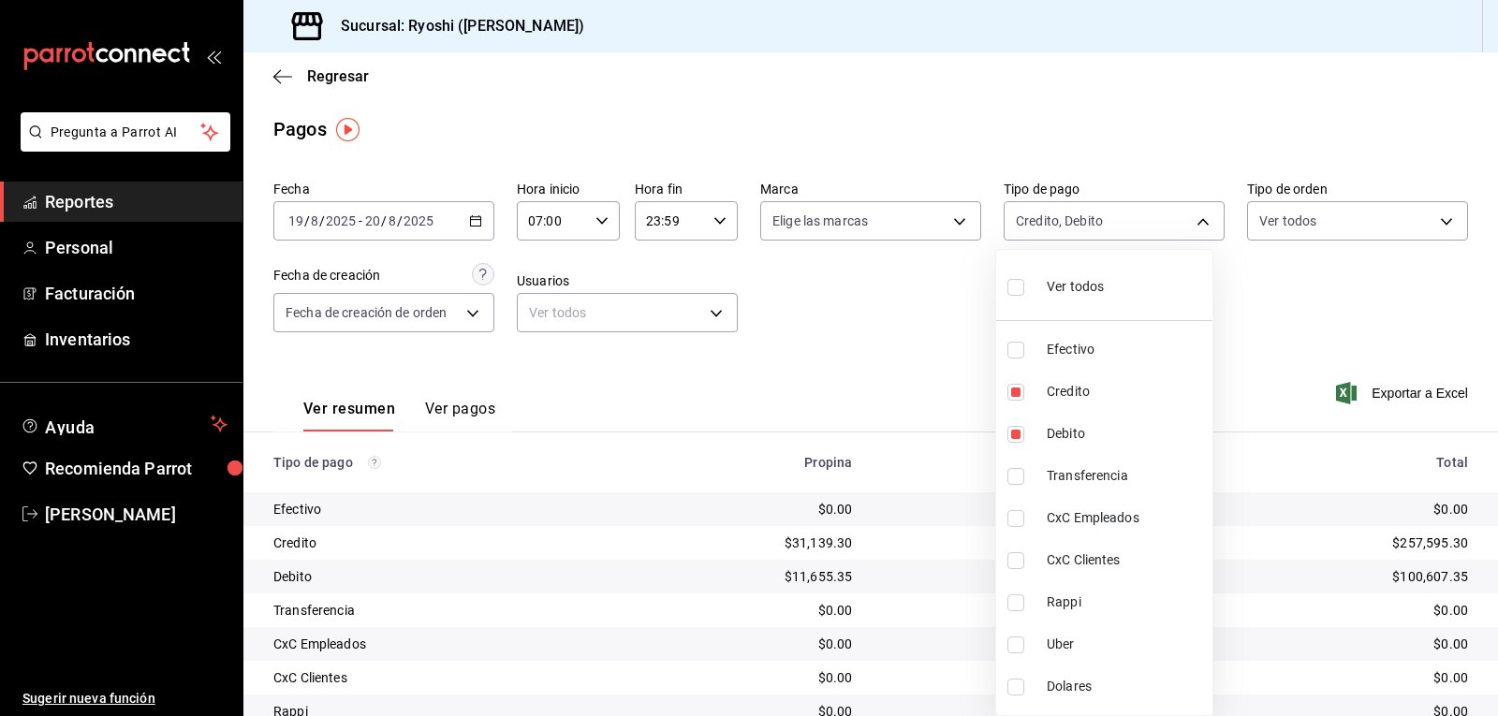
checkbox input "true"
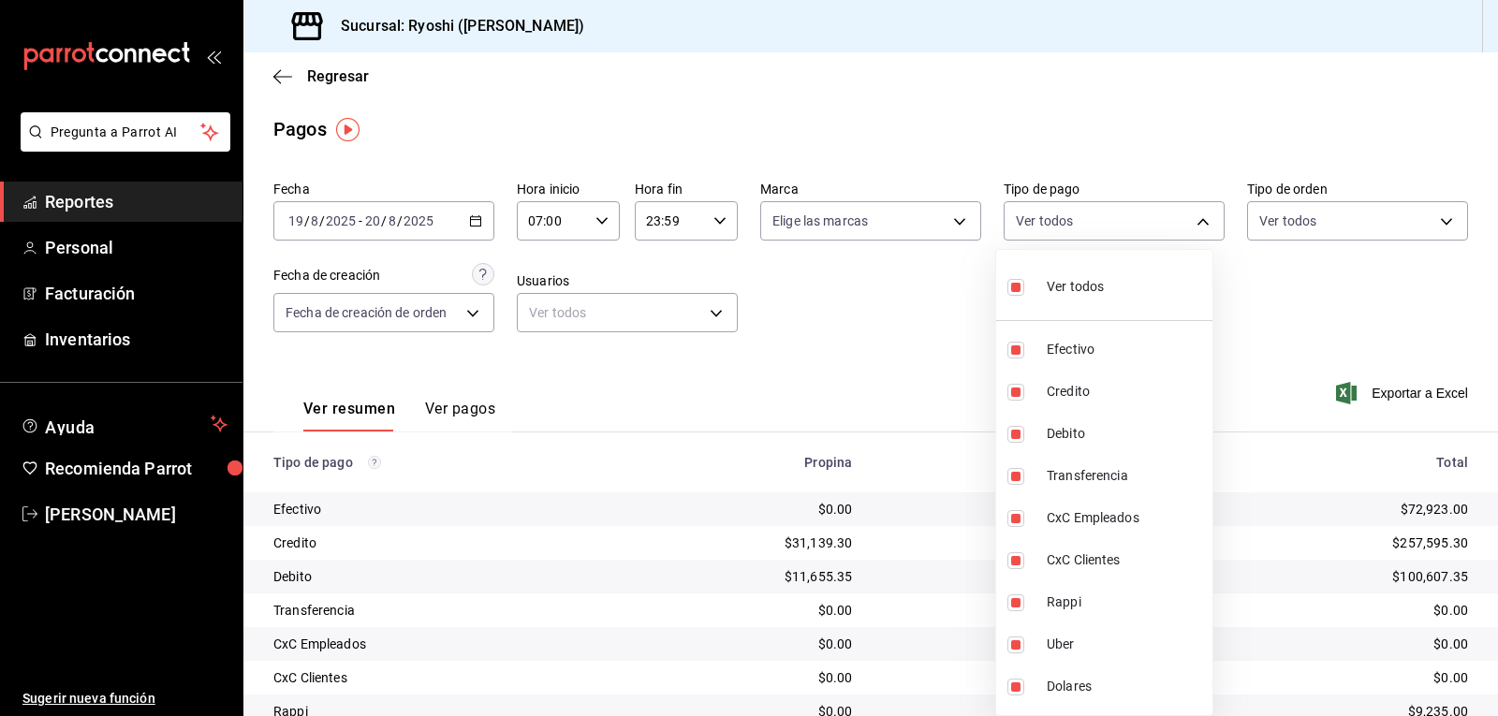
click at [934, 315] on div at bounding box center [749, 358] width 1498 height 716
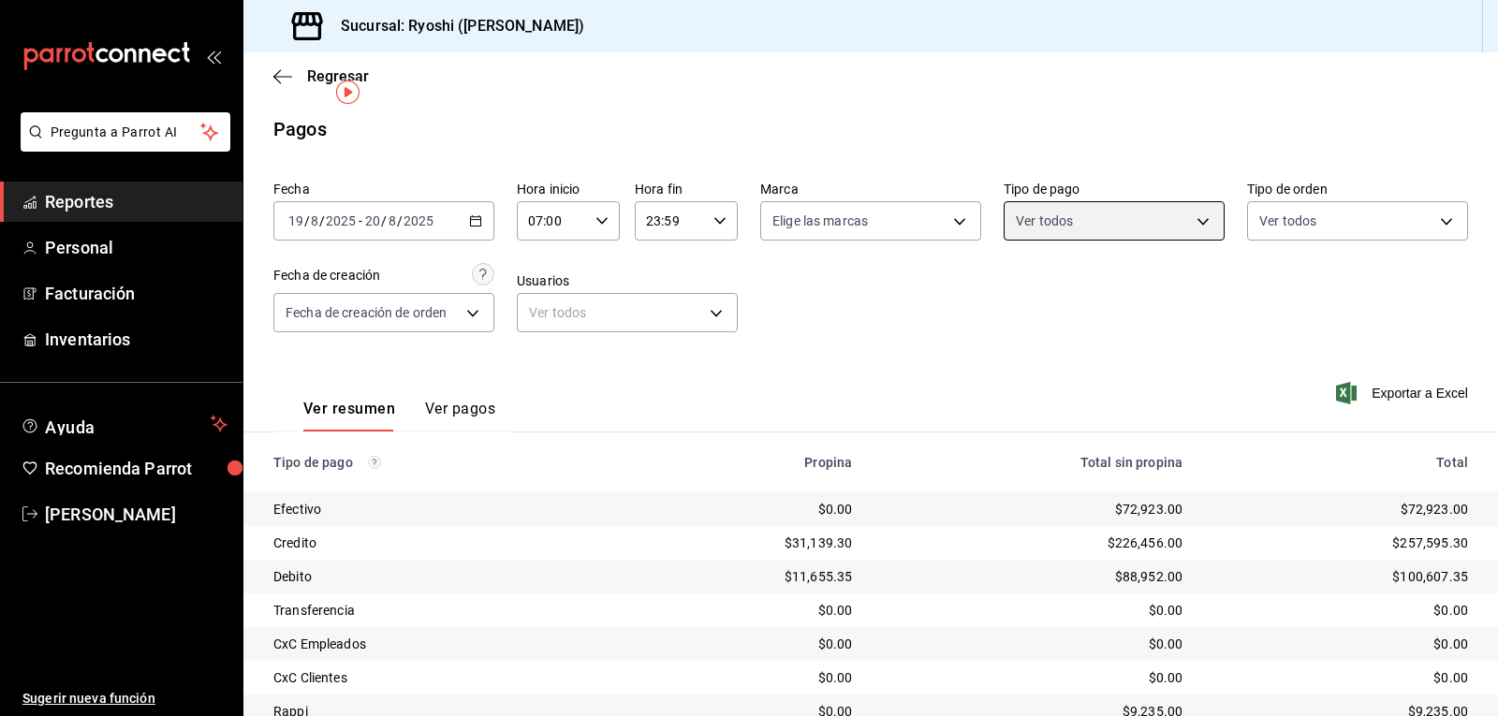
scroll to position [144, 0]
